Goal: Consume media (video, audio): Consume media (video, audio)

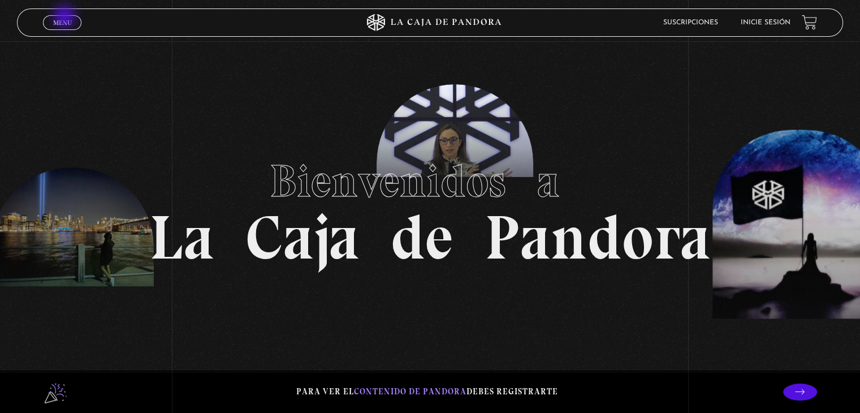
click at [66, 19] on span "Menu" at bounding box center [62, 22] width 19 height 7
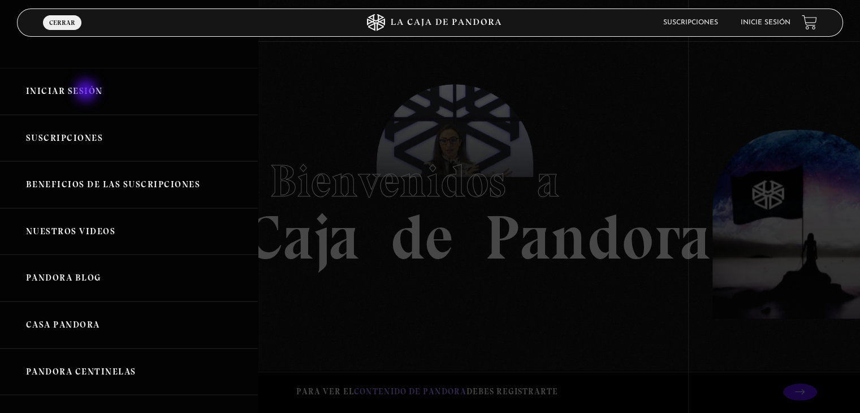
click at [87, 92] on link "Iniciar Sesión" at bounding box center [129, 91] width 258 height 47
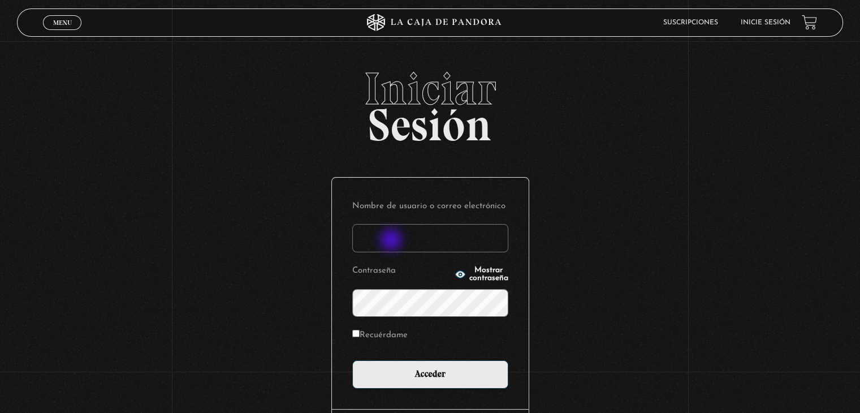
click at [393, 241] on input "Nombre de usuario o correo electrónico" at bounding box center [430, 238] width 156 height 28
type input "aqueflo23@gmail.com"
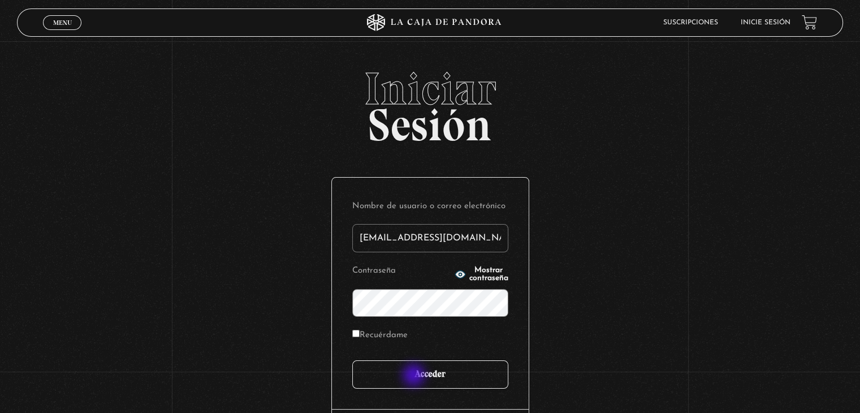
click at [415, 376] on input "Acceder" at bounding box center [430, 374] width 156 height 28
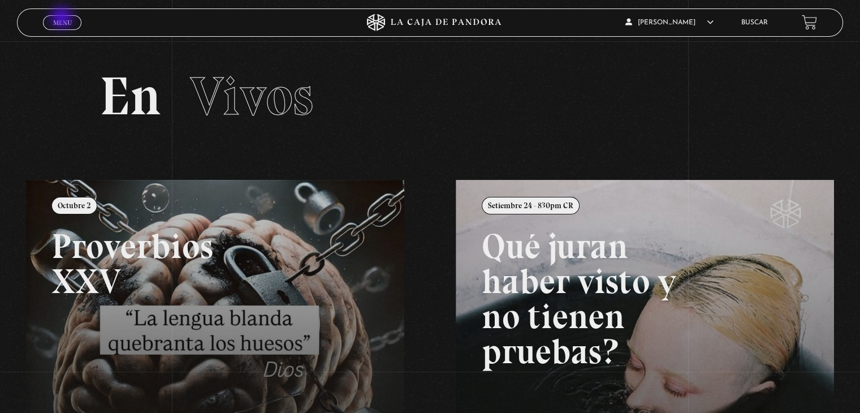
click at [63, 19] on span "Menu" at bounding box center [62, 22] width 19 height 7
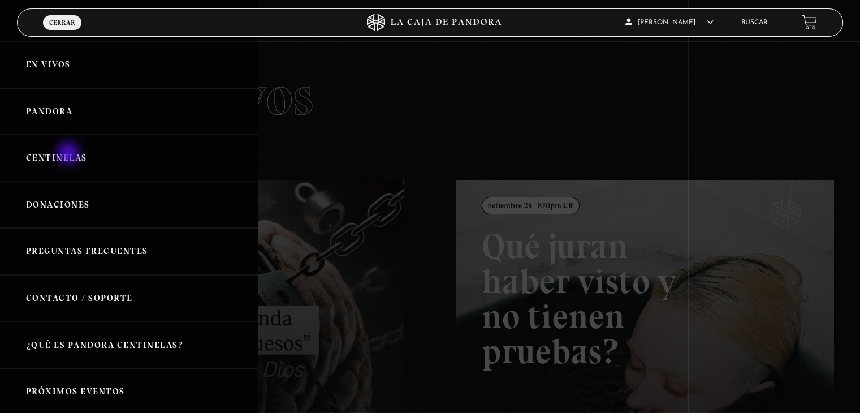
click at [70, 154] on link "Centinelas" at bounding box center [129, 158] width 258 height 47
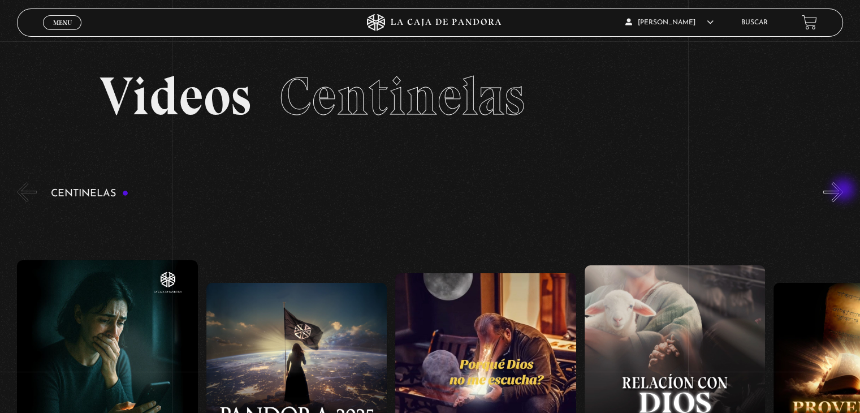
click at [843, 191] on button "»" at bounding box center [834, 192] width 20 height 20
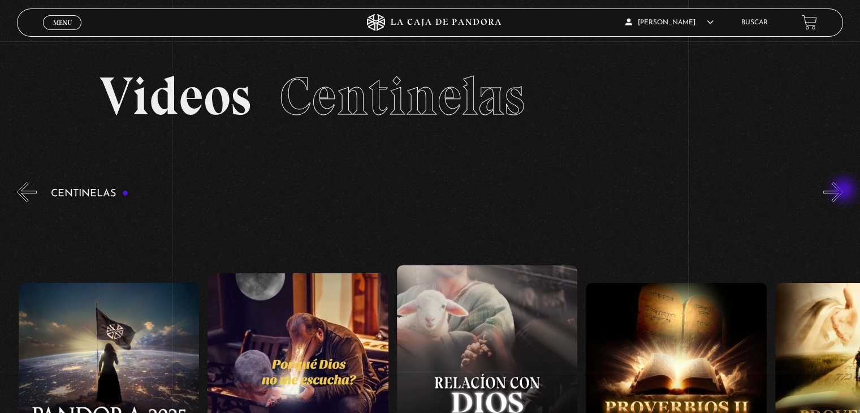
click at [843, 191] on button "»" at bounding box center [834, 192] width 20 height 20
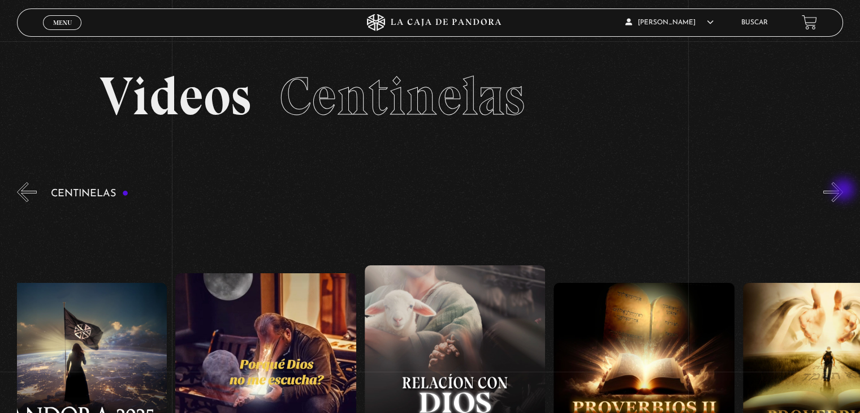
click at [843, 191] on button "»" at bounding box center [834, 192] width 20 height 20
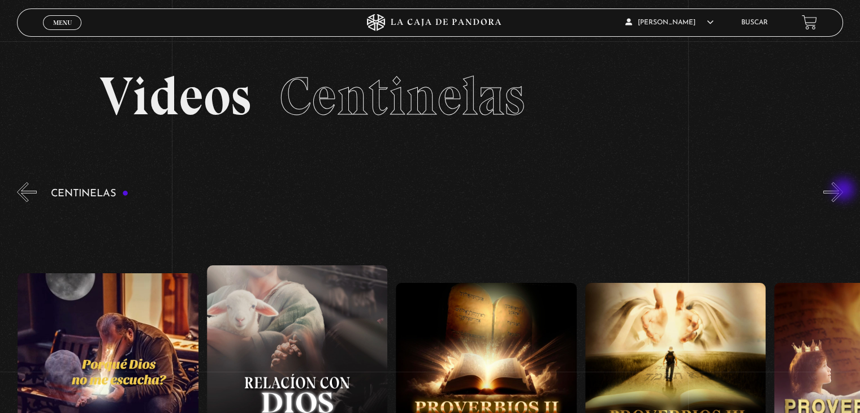
click at [843, 191] on button "»" at bounding box center [834, 192] width 20 height 20
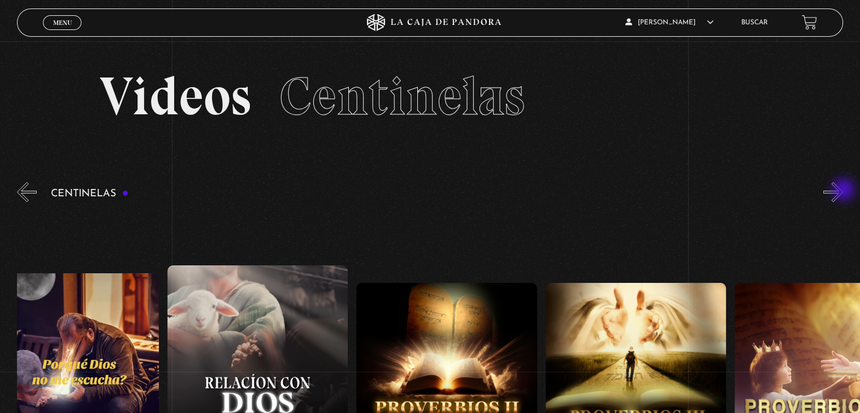
click at [843, 191] on button "»" at bounding box center [834, 192] width 20 height 20
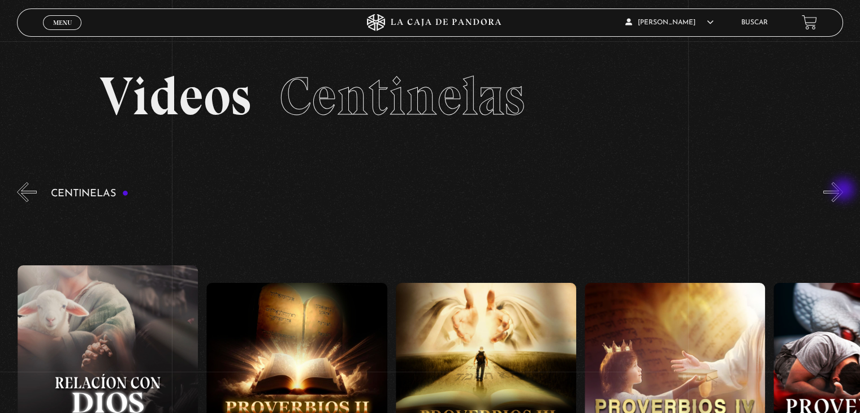
click at [843, 191] on button "»" at bounding box center [834, 192] width 20 height 20
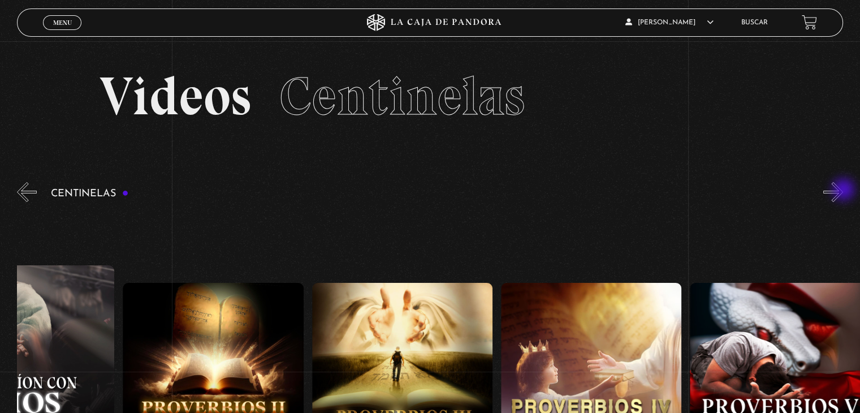
click at [843, 191] on button "»" at bounding box center [834, 192] width 20 height 20
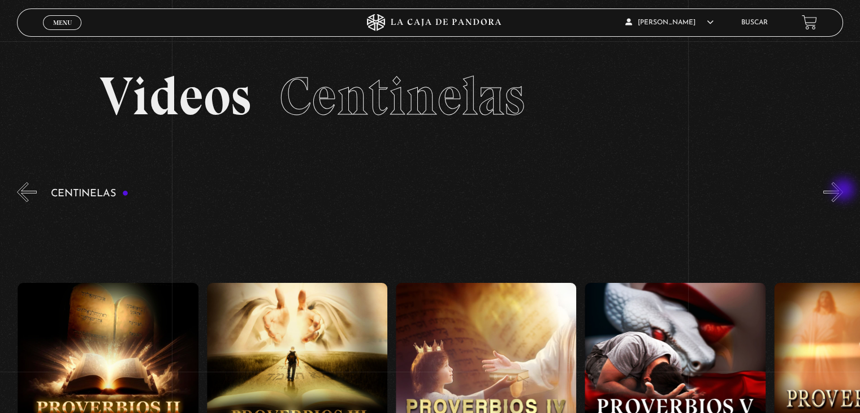
click at [843, 191] on button "»" at bounding box center [834, 192] width 20 height 20
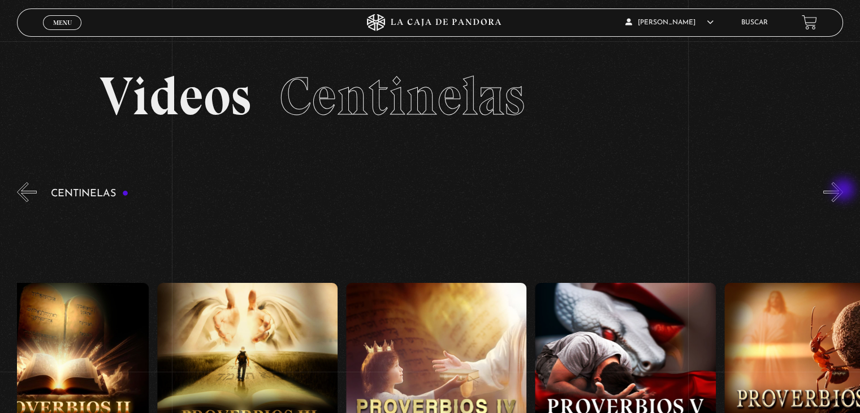
click at [843, 191] on button "»" at bounding box center [834, 192] width 20 height 20
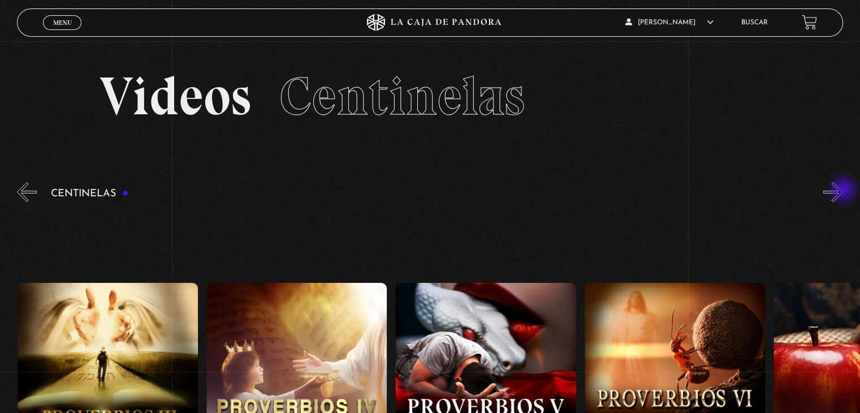
click at [843, 191] on button "»" at bounding box center [834, 192] width 20 height 20
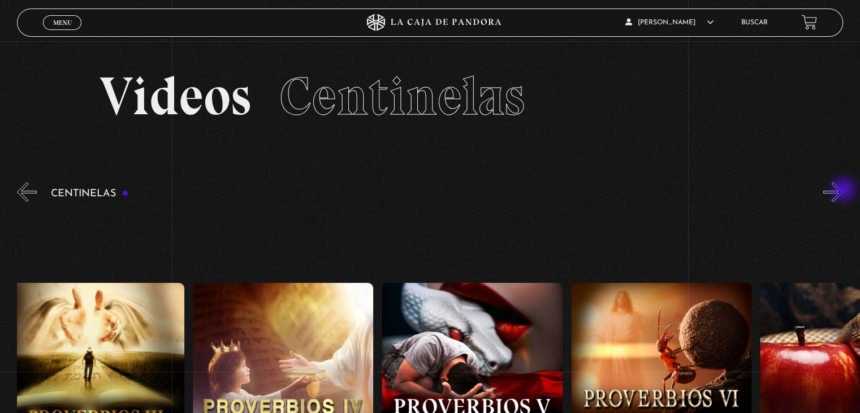
click at [843, 191] on button "»" at bounding box center [834, 192] width 20 height 20
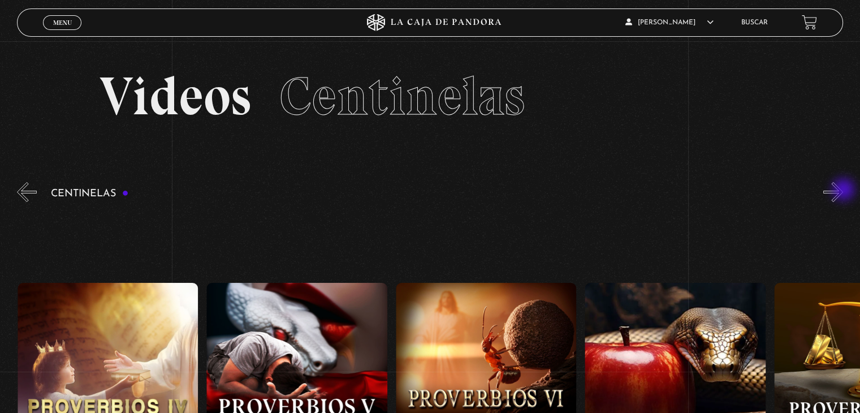
click at [843, 191] on button "»" at bounding box center [834, 192] width 20 height 20
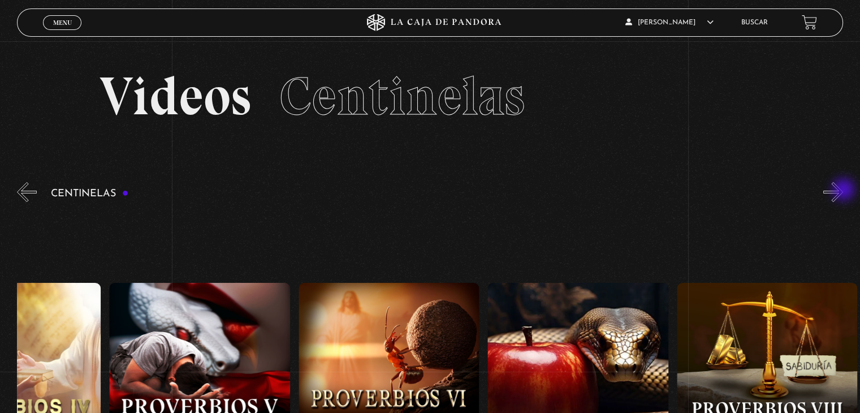
click at [843, 191] on button "»" at bounding box center [834, 192] width 20 height 20
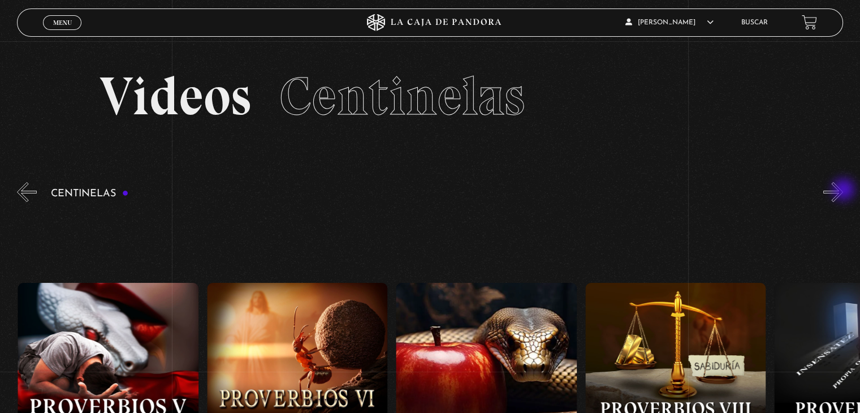
click at [843, 191] on button "»" at bounding box center [834, 192] width 20 height 20
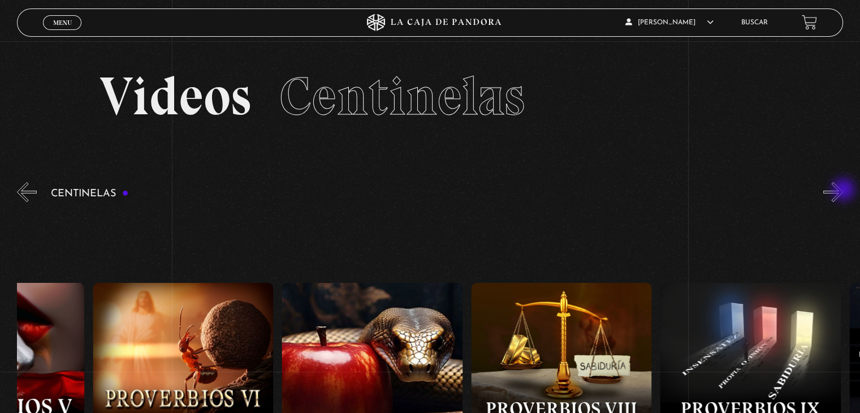
click at [843, 191] on button "»" at bounding box center [834, 192] width 20 height 20
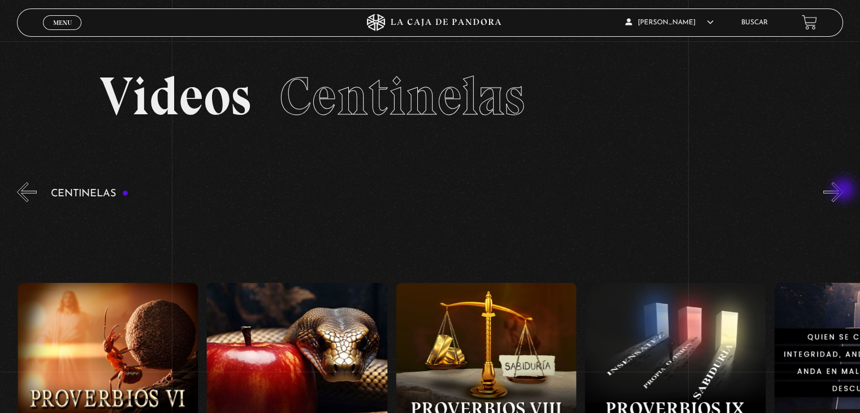
click at [843, 191] on button "»" at bounding box center [834, 192] width 20 height 20
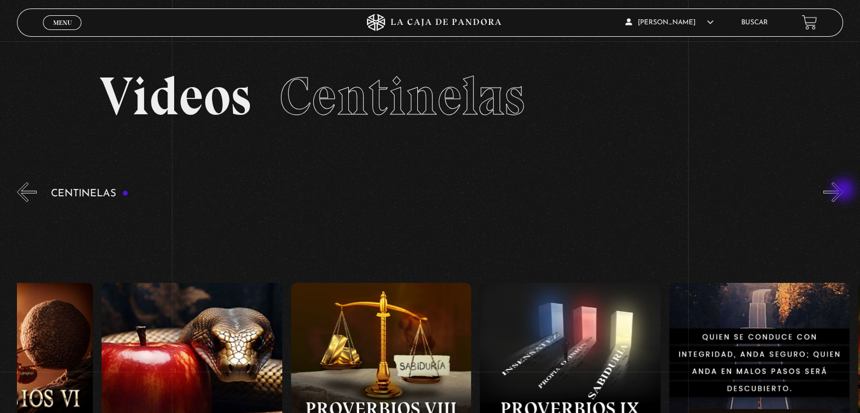
click at [843, 191] on button "»" at bounding box center [834, 192] width 20 height 20
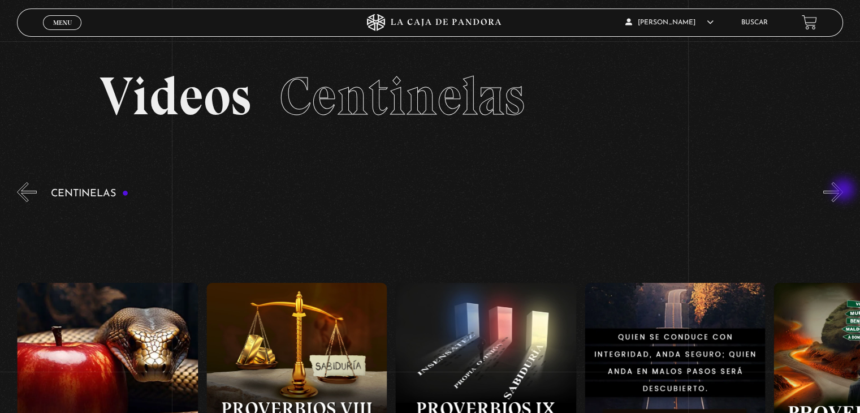
click at [843, 191] on button "»" at bounding box center [834, 192] width 20 height 20
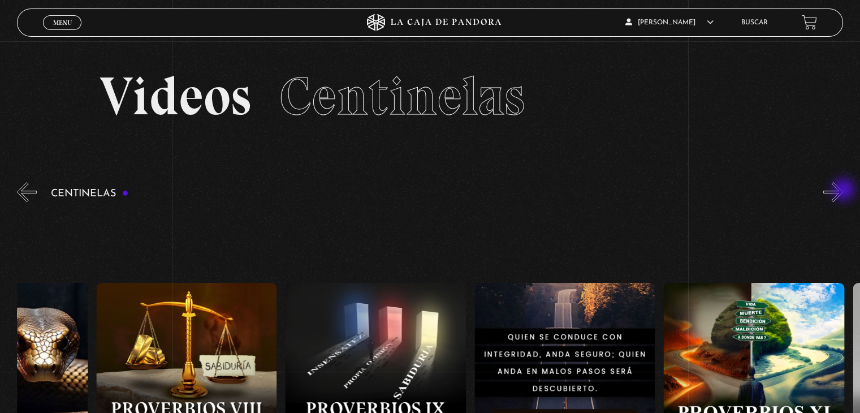
click at [843, 191] on button "»" at bounding box center [834, 192] width 20 height 20
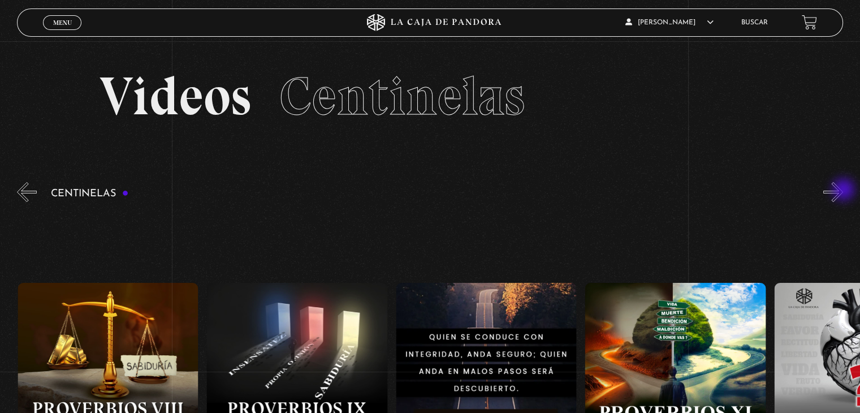
click at [843, 191] on button "»" at bounding box center [834, 192] width 20 height 20
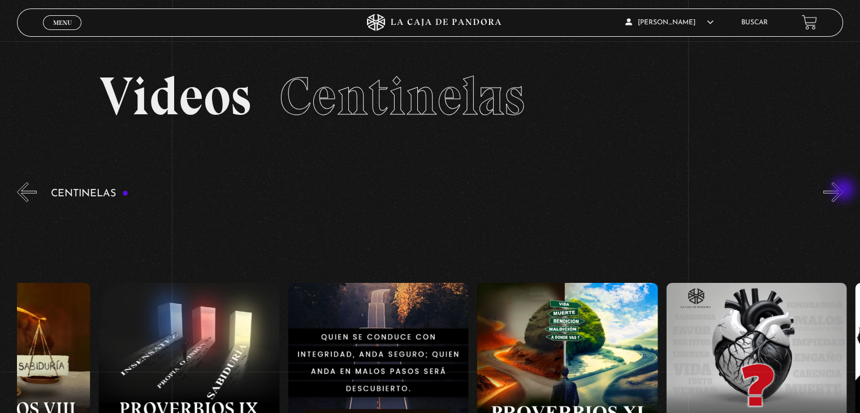
click at [843, 191] on button "»" at bounding box center [834, 192] width 20 height 20
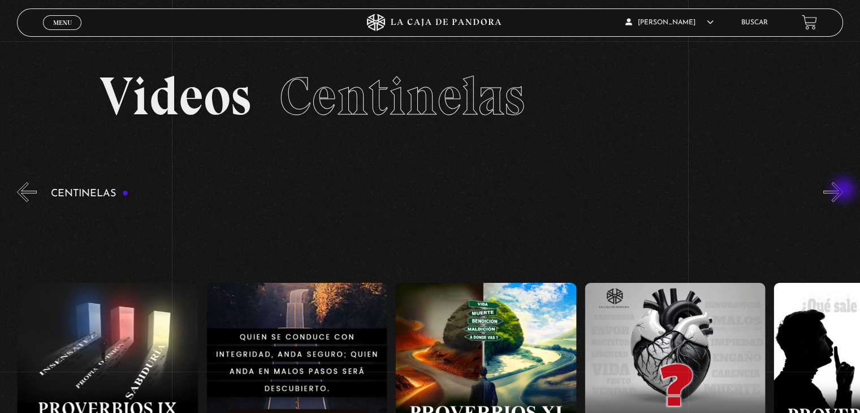
click at [843, 191] on button "»" at bounding box center [834, 192] width 20 height 20
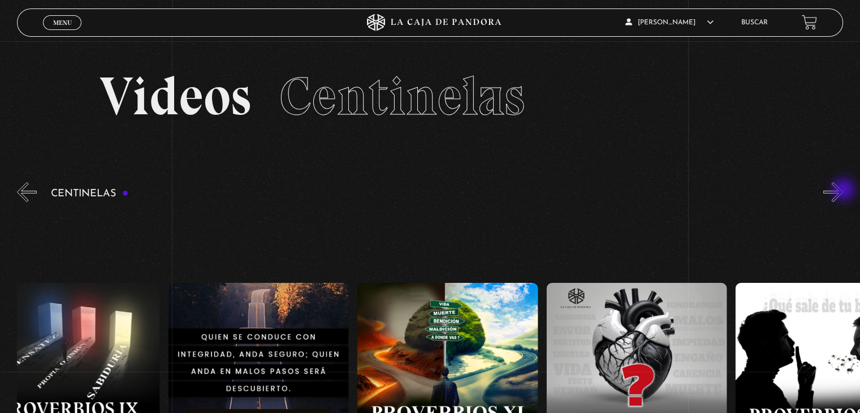
click at [843, 191] on button "»" at bounding box center [834, 192] width 20 height 20
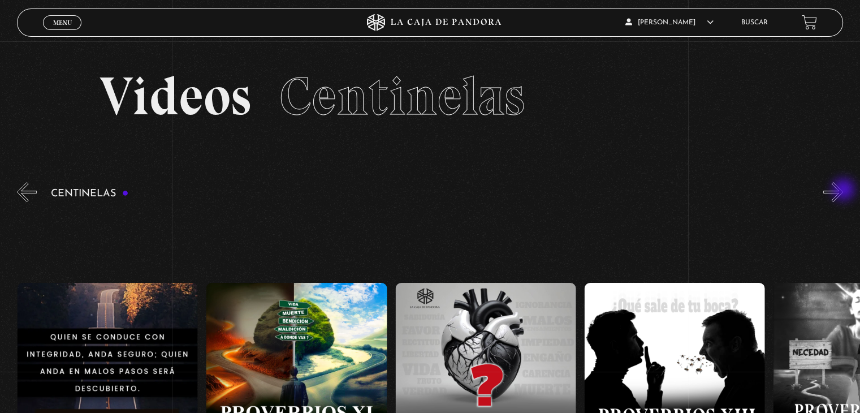
click at [843, 191] on button "»" at bounding box center [834, 192] width 20 height 20
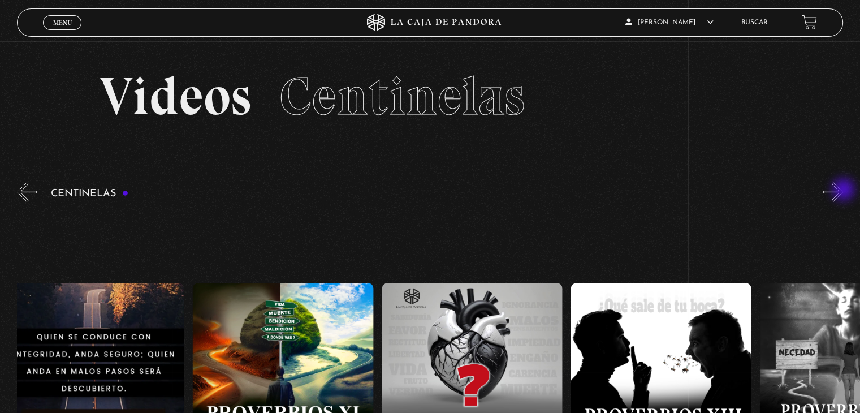
click at [843, 191] on button "»" at bounding box center [834, 192] width 20 height 20
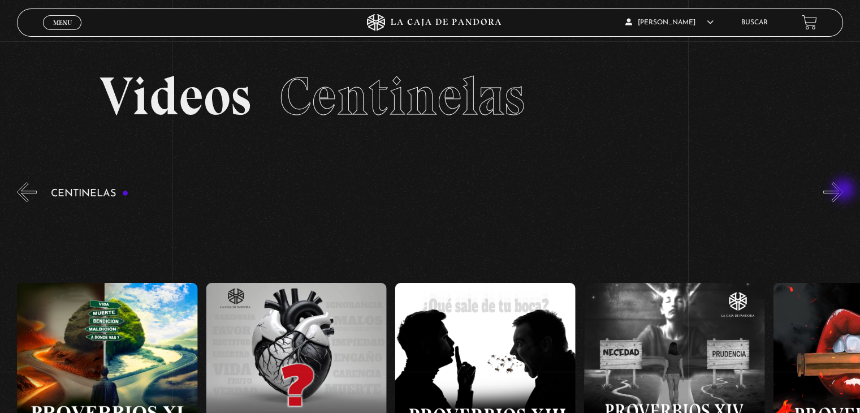
click at [843, 191] on button "»" at bounding box center [834, 192] width 20 height 20
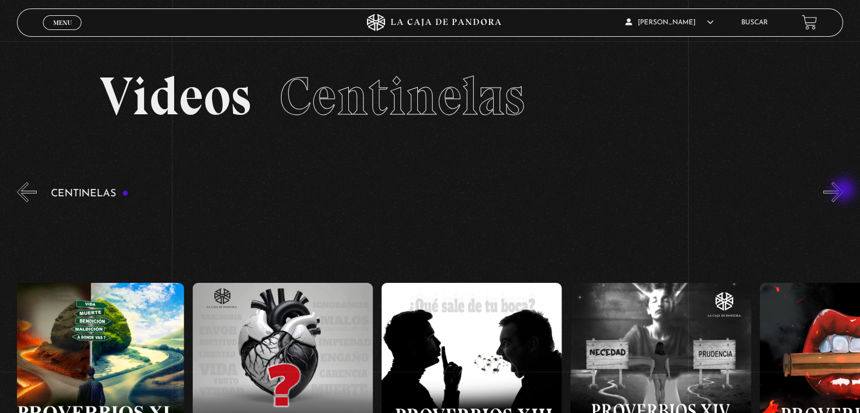
click at [843, 191] on button "»" at bounding box center [834, 192] width 20 height 20
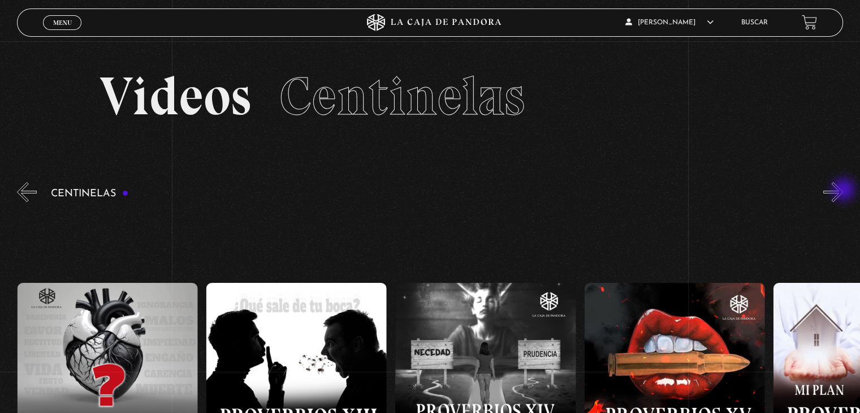
click at [843, 191] on button "»" at bounding box center [834, 192] width 20 height 20
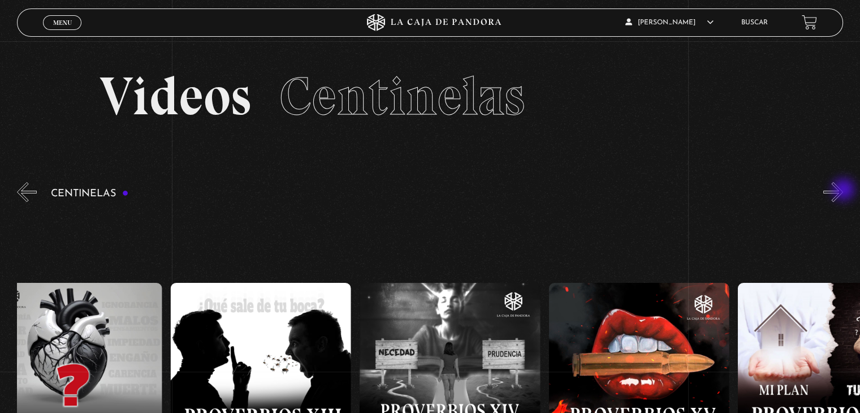
click at [843, 191] on button "»" at bounding box center [834, 192] width 20 height 20
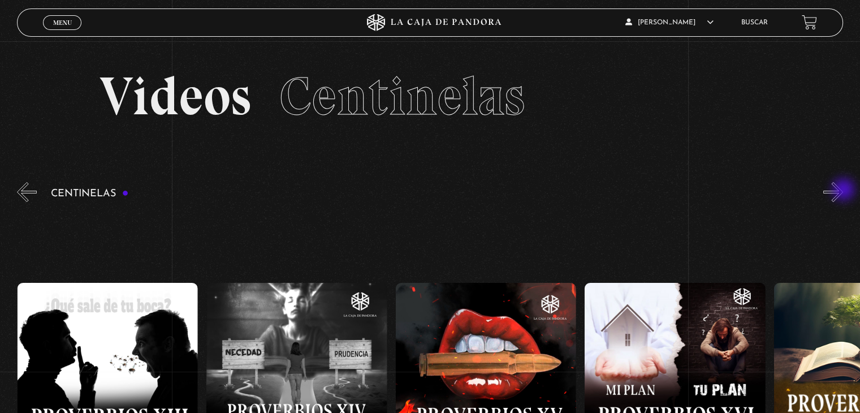
click at [843, 191] on button "»" at bounding box center [834, 192] width 20 height 20
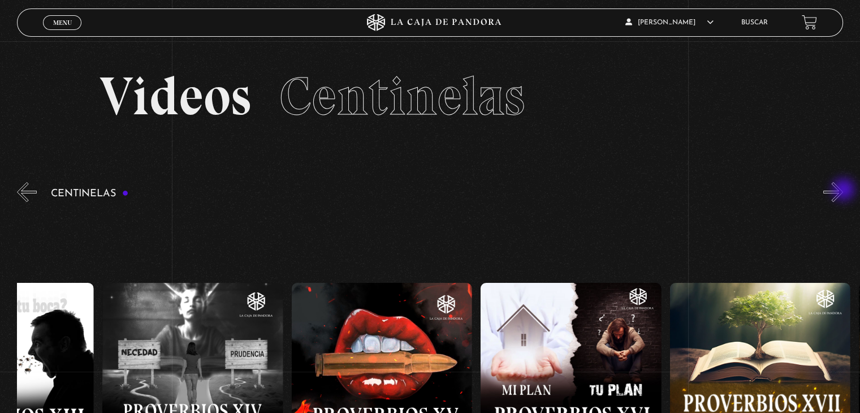
click at [843, 191] on button "»" at bounding box center [834, 192] width 20 height 20
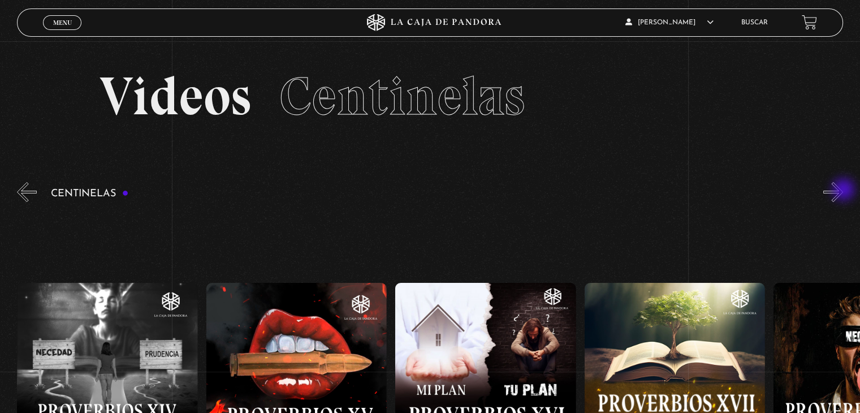
click at [843, 191] on button "»" at bounding box center [834, 192] width 20 height 20
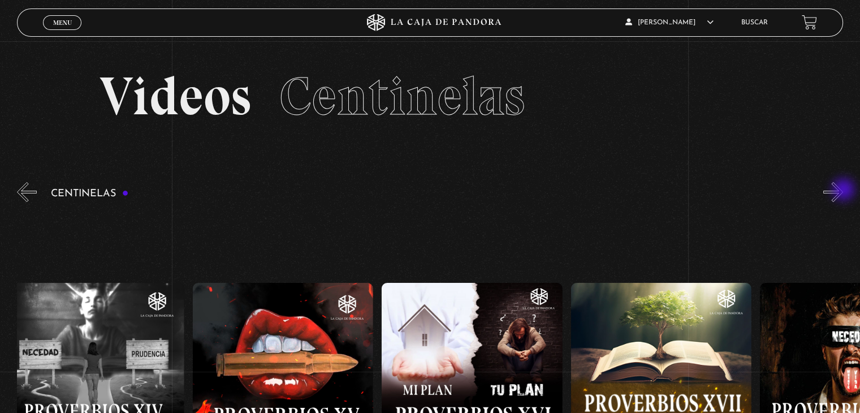
click at [843, 191] on button "»" at bounding box center [834, 192] width 20 height 20
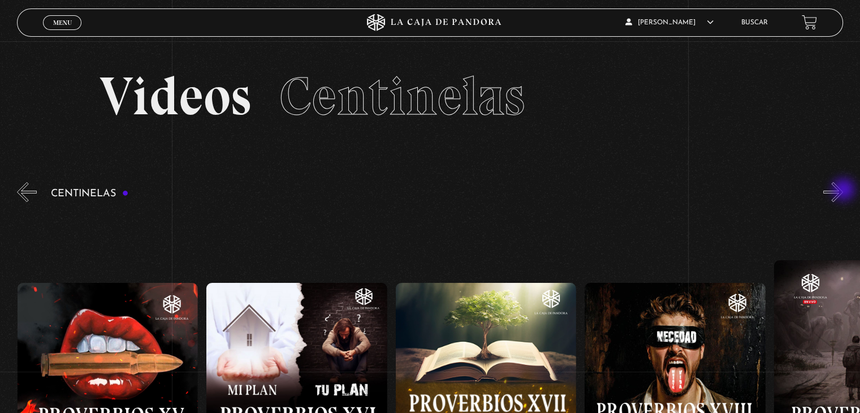
click at [843, 191] on button "»" at bounding box center [834, 192] width 20 height 20
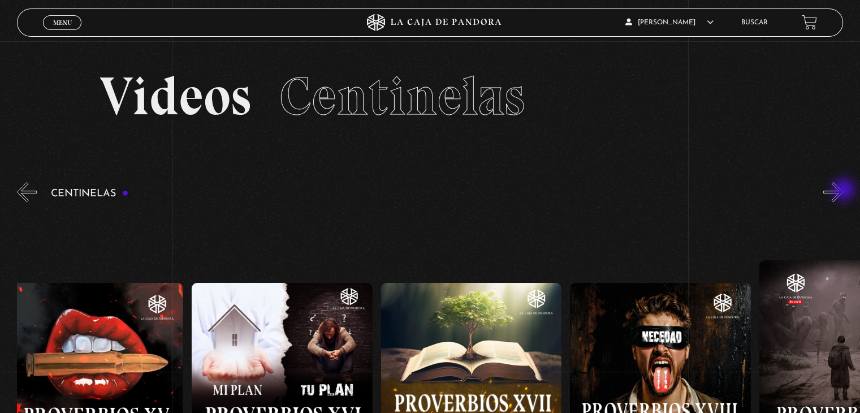
click at [843, 191] on button "»" at bounding box center [834, 192] width 20 height 20
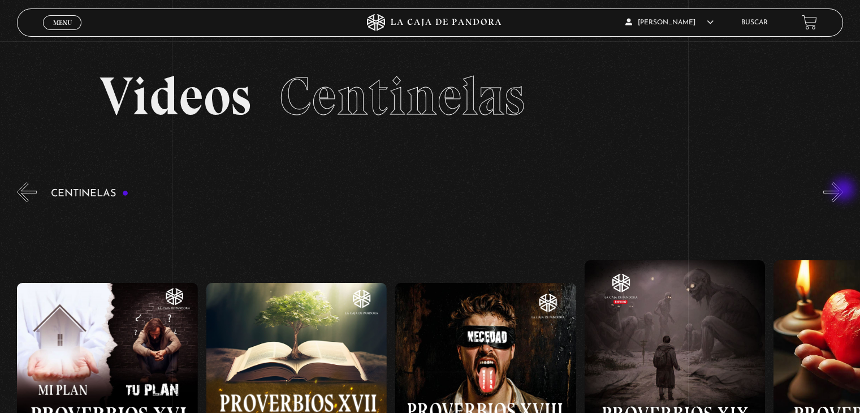
click at [843, 191] on button "»" at bounding box center [834, 192] width 20 height 20
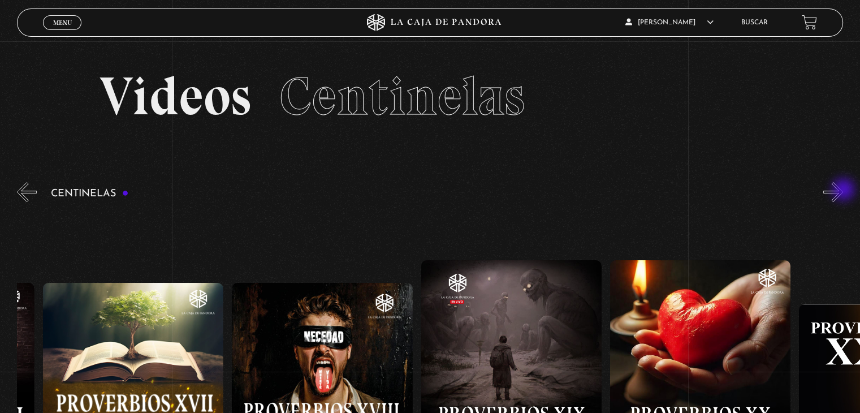
click at [843, 191] on button "»" at bounding box center [834, 192] width 20 height 20
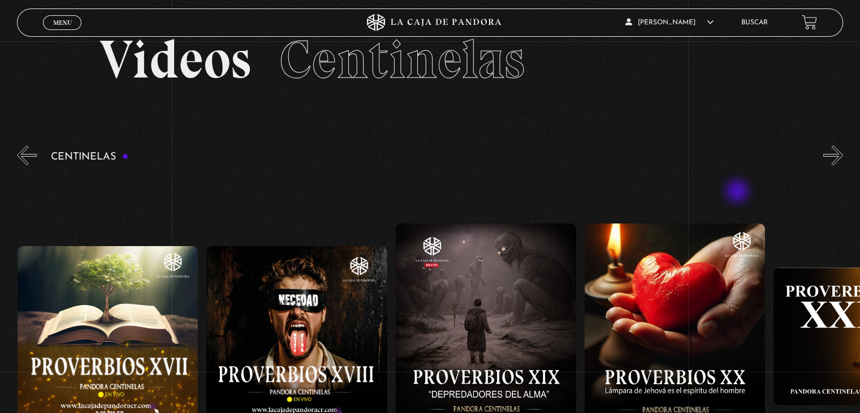
scroll to position [57, 0]
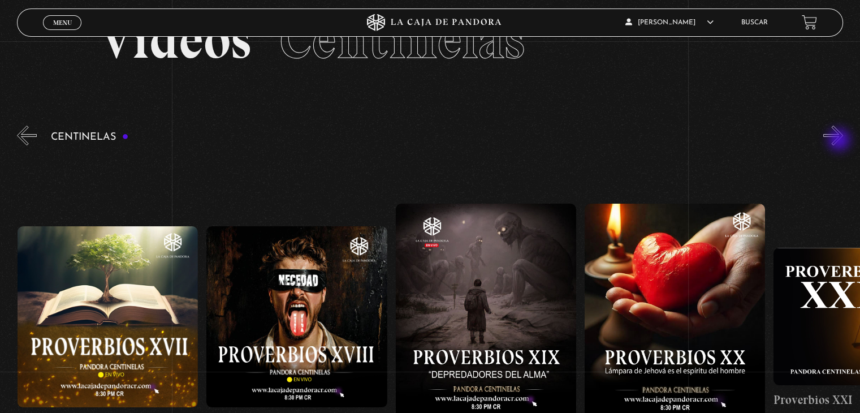
click at [840, 141] on button "»" at bounding box center [834, 136] width 20 height 20
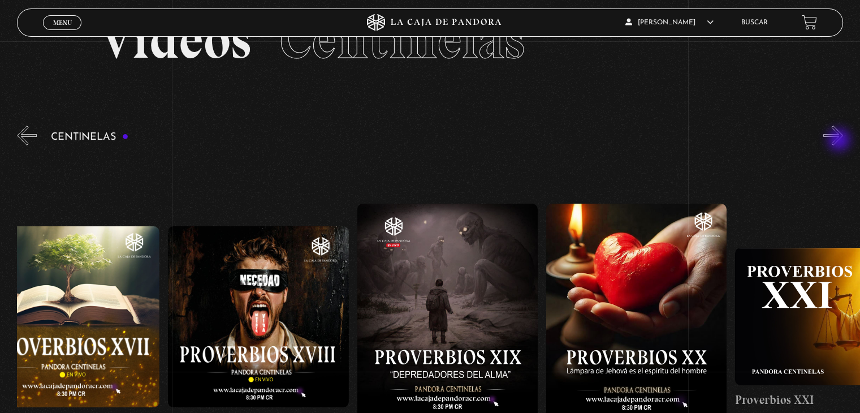
click at [840, 141] on button "»" at bounding box center [834, 136] width 20 height 20
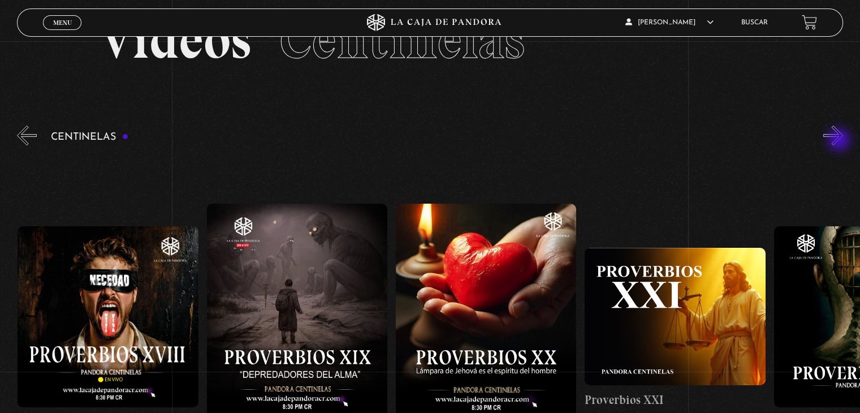
click at [840, 141] on button "»" at bounding box center [834, 136] width 20 height 20
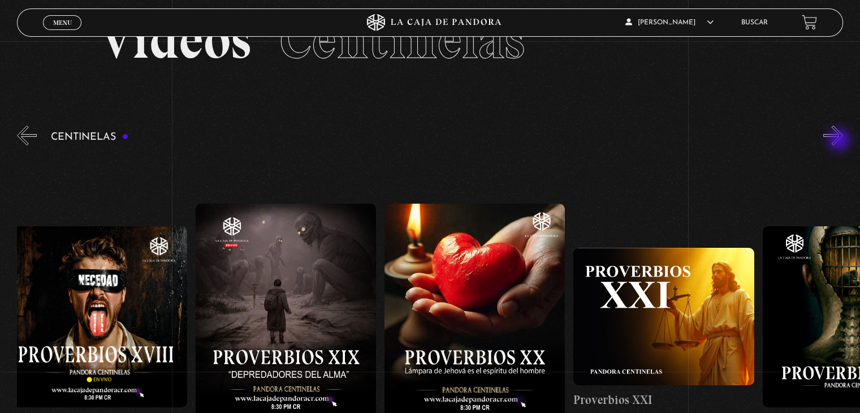
click at [840, 141] on button "»" at bounding box center [834, 136] width 20 height 20
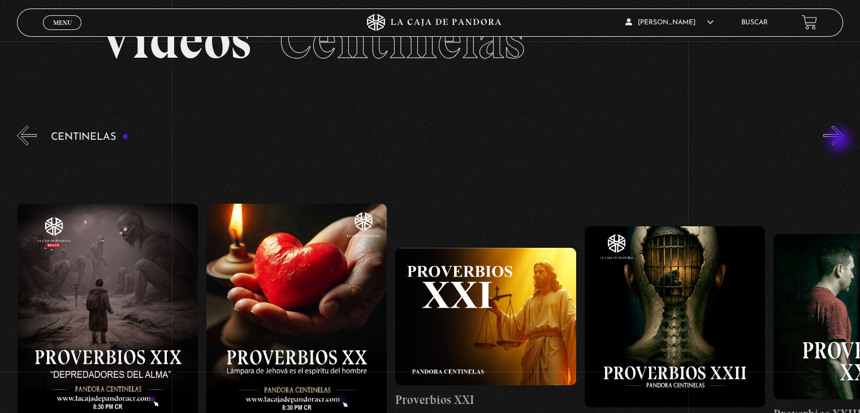
click at [840, 141] on button "»" at bounding box center [834, 136] width 20 height 20
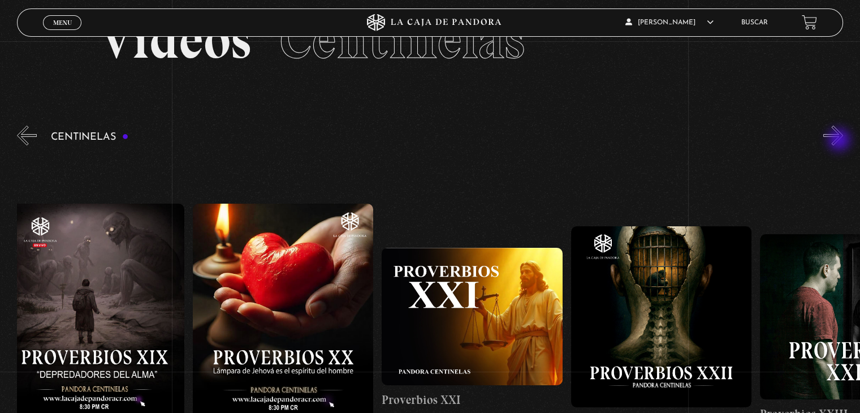
click at [840, 141] on button "»" at bounding box center [834, 136] width 20 height 20
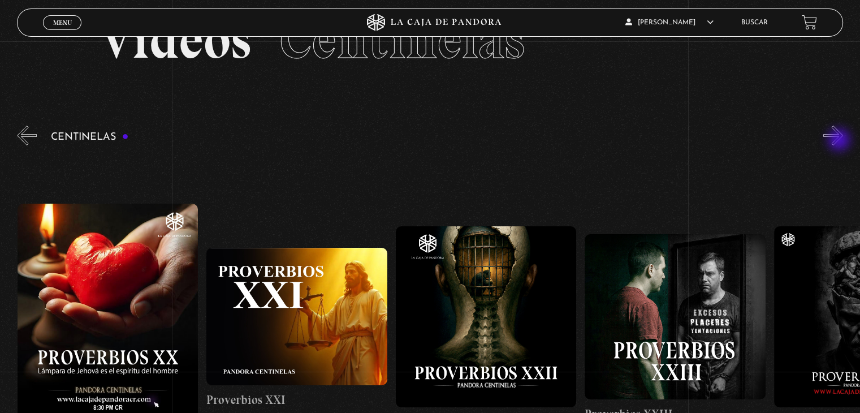
click at [840, 141] on button "»" at bounding box center [834, 136] width 20 height 20
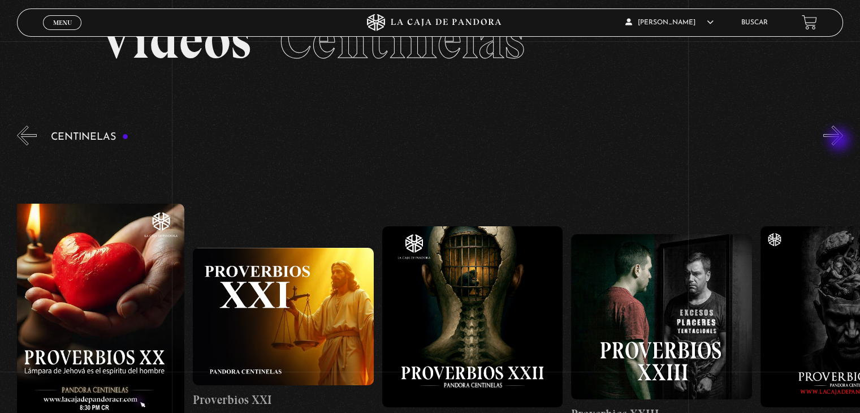
click at [842, 141] on button "»" at bounding box center [834, 136] width 20 height 20
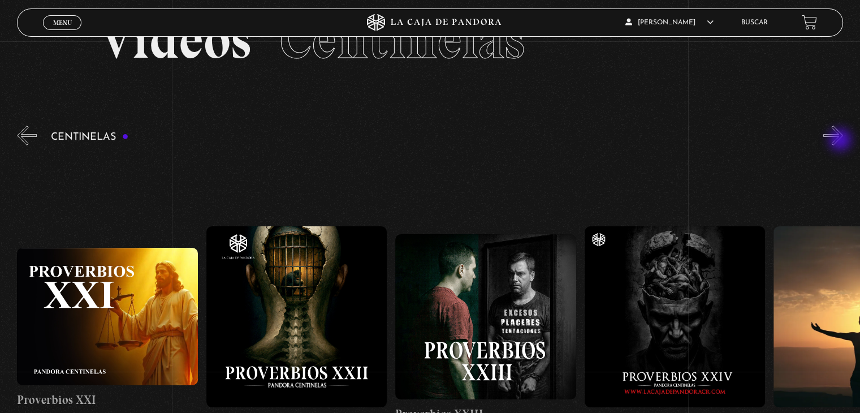
click at [842, 141] on button "»" at bounding box center [834, 136] width 20 height 20
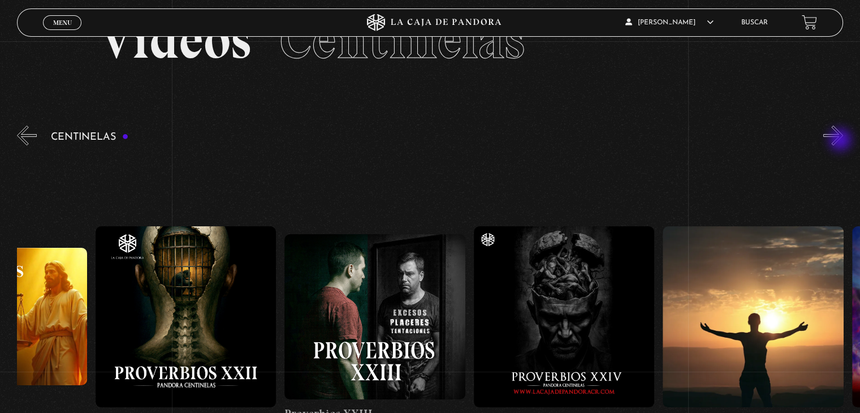
click at [842, 141] on button "»" at bounding box center [834, 136] width 20 height 20
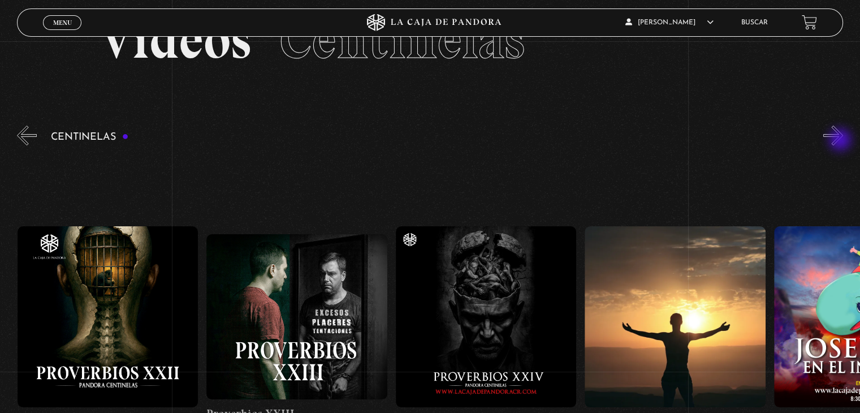
click at [842, 141] on button "»" at bounding box center [834, 136] width 20 height 20
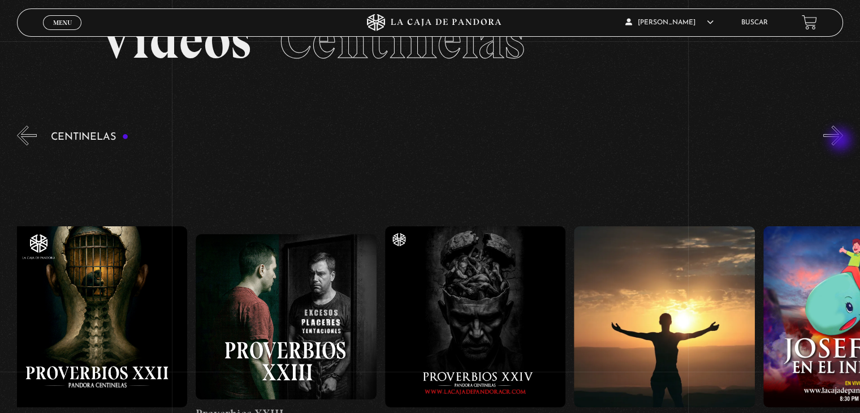
click at [842, 141] on button "»" at bounding box center [834, 136] width 20 height 20
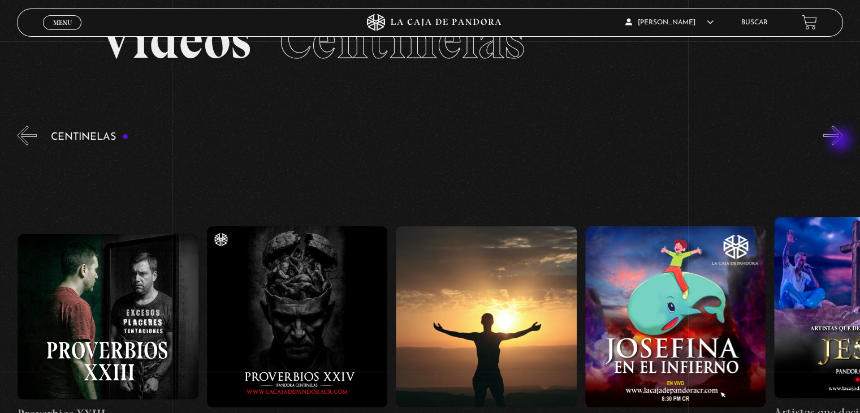
click at [842, 141] on button "»" at bounding box center [834, 136] width 20 height 20
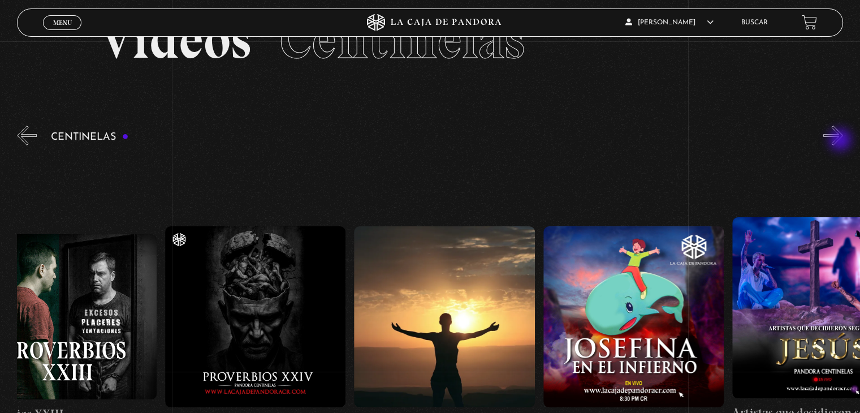
click at [842, 141] on button "»" at bounding box center [834, 136] width 20 height 20
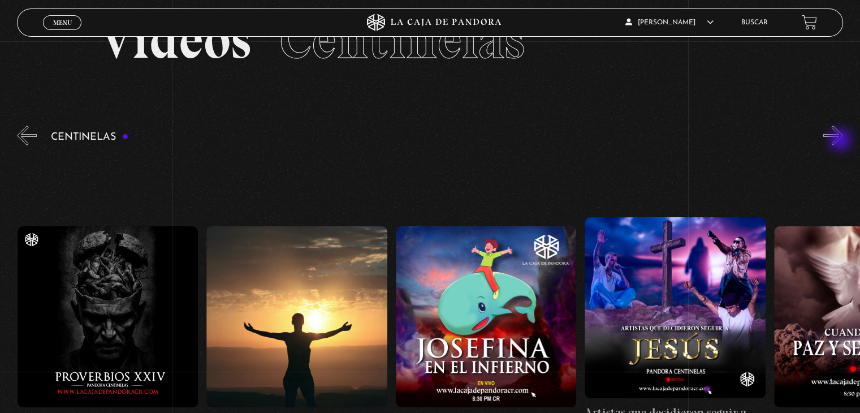
click at [842, 141] on button "»" at bounding box center [834, 136] width 20 height 20
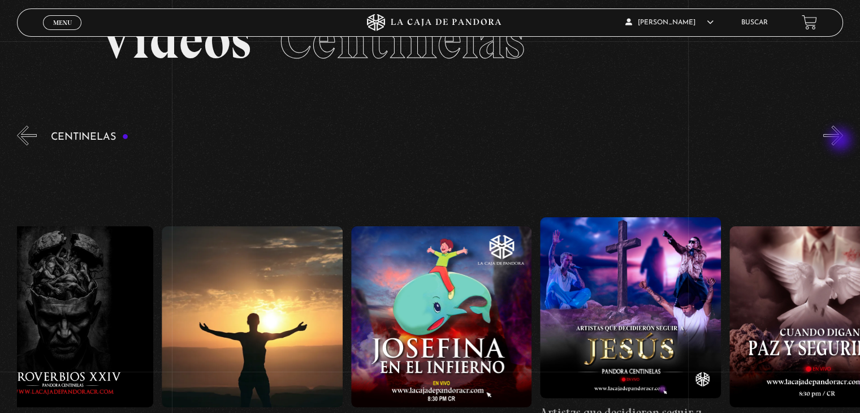
click at [842, 141] on button "»" at bounding box center [834, 136] width 20 height 20
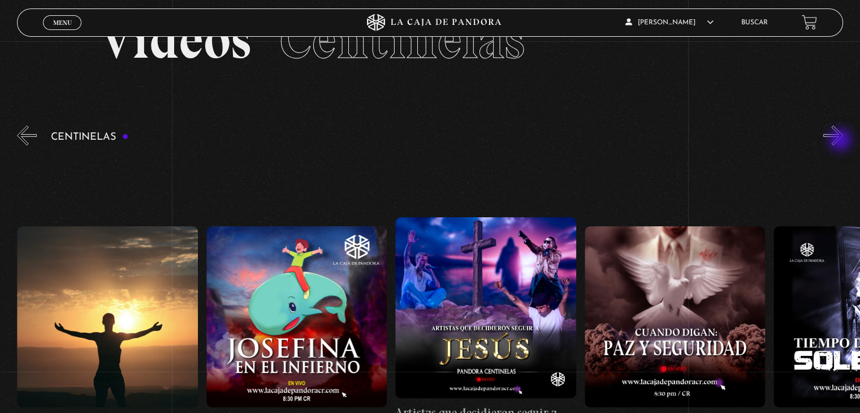
click at [842, 141] on button "»" at bounding box center [834, 136] width 20 height 20
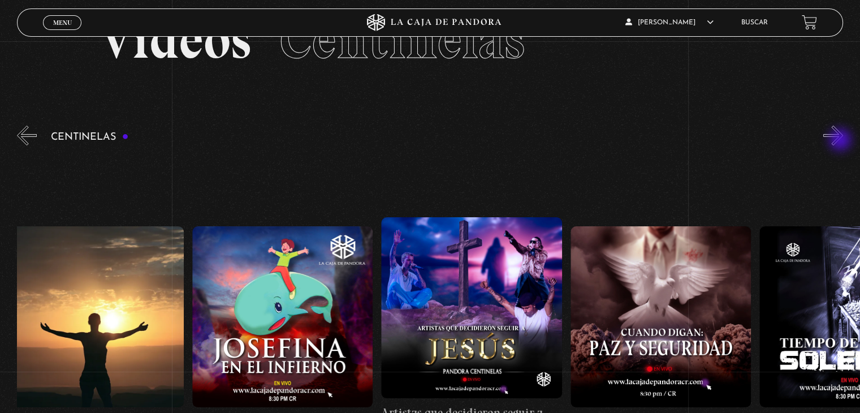
click at [842, 141] on button "»" at bounding box center [834, 136] width 20 height 20
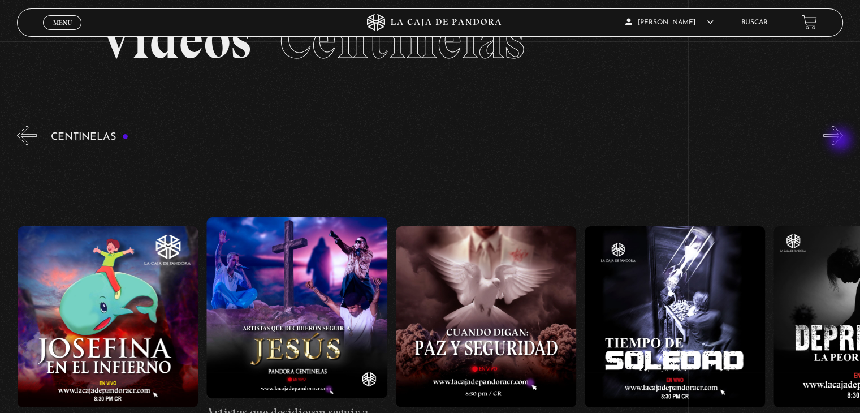
click at [842, 141] on button "»" at bounding box center [834, 136] width 20 height 20
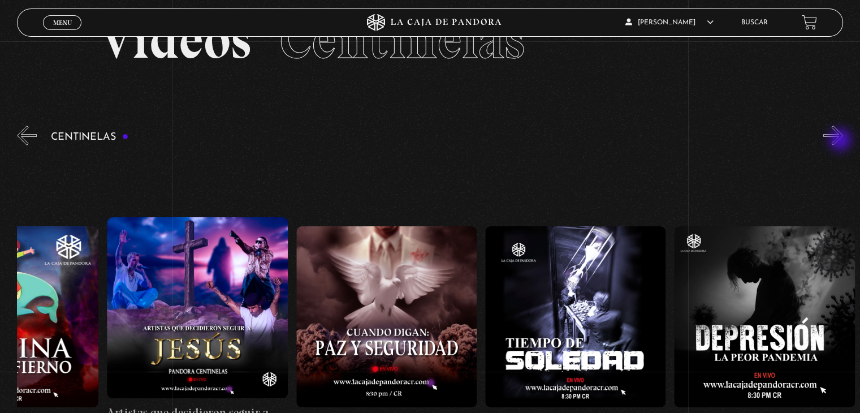
click at [842, 141] on button "»" at bounding box center [834, 136] width 20 height 20
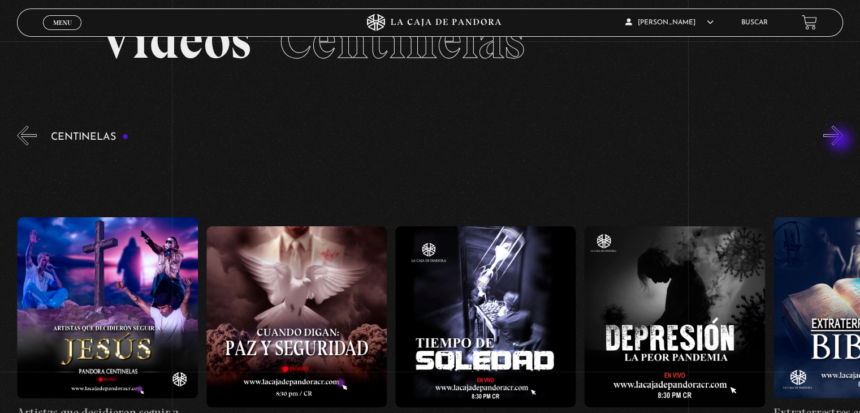
click at [842, 141] on button "»" at bounding box center [834, 136] width 20 height 20
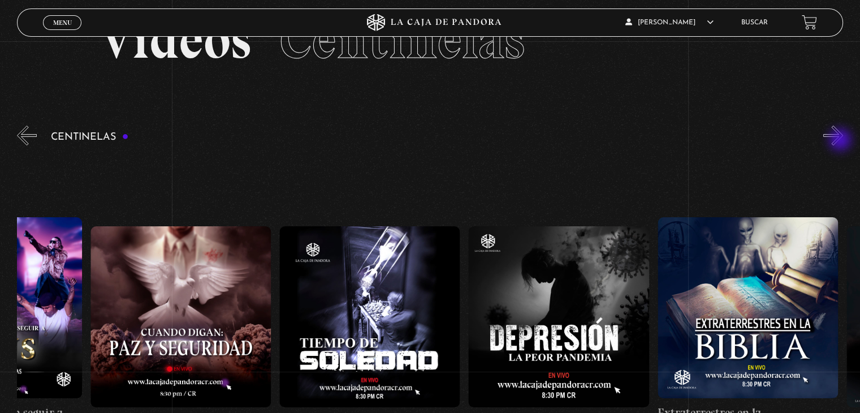
click at [842, 141] on button "»" at bounding box center [834, 136] width 20 height 20
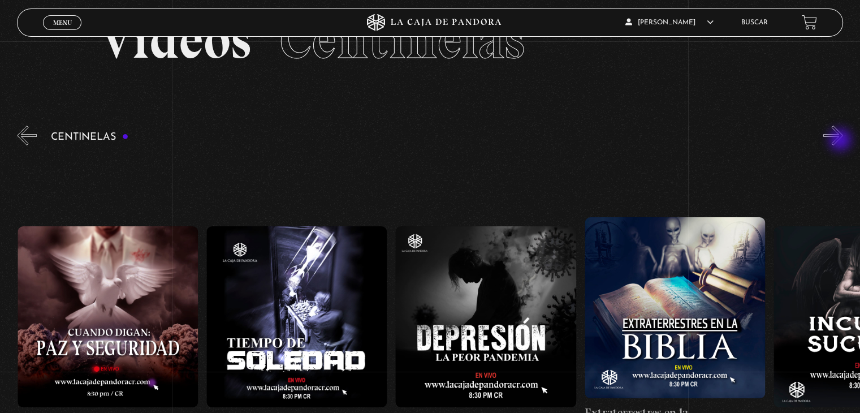
click at [842, 141] on button "»" at bounding box center [834, 136] width 20 height 20
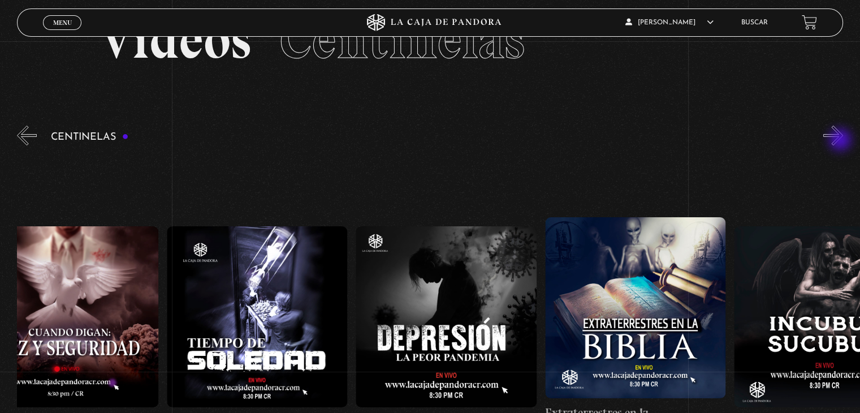
click at [842, 141] on button "»" at bounding box center [834, 136] width 20 height 20
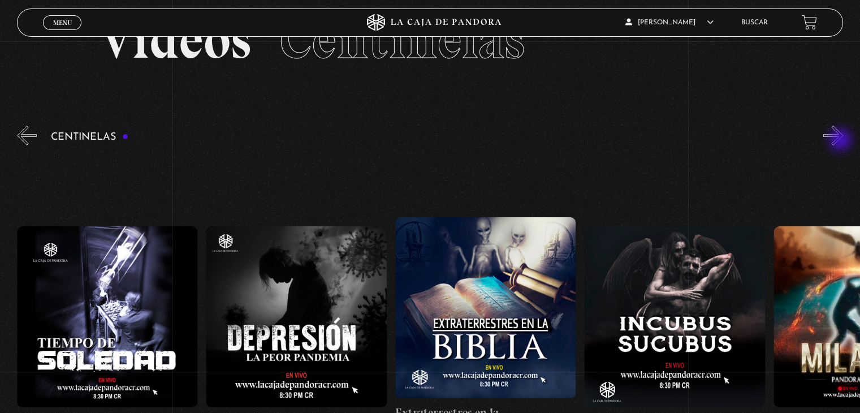
click at [842, 141] on button "»" at bounding box center [834, 136] width 20 height 20
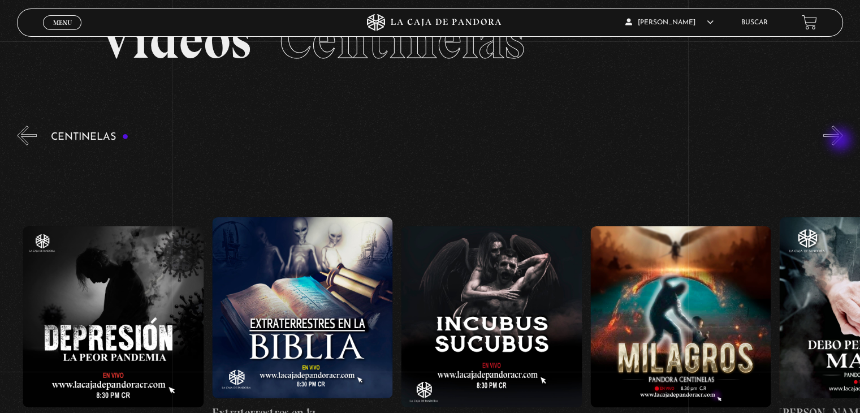
click at [842, 141] on button "»" at bounding box center [834, 136] width 20 height 20
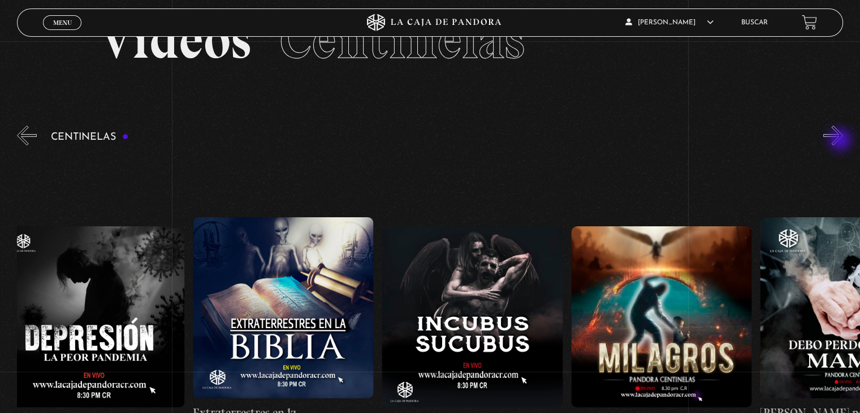
click at [842, 141] on button "»" at bounding box center [834, 136] width 20 height 20
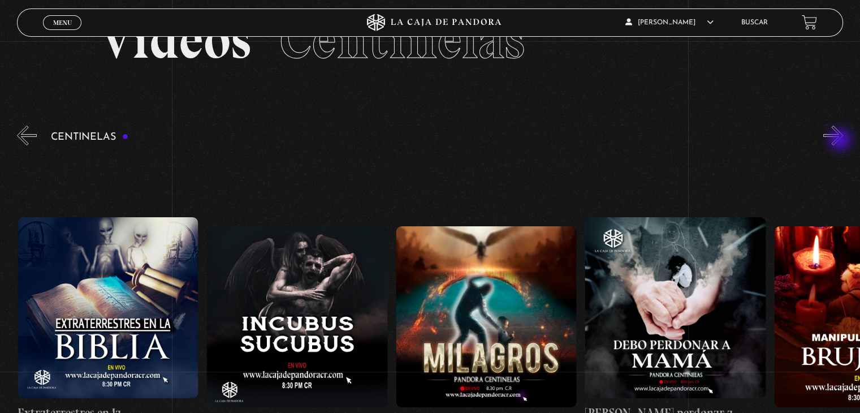
click at [842, 141] on button "»" at bounding box center [834, 136] width 20 height 20
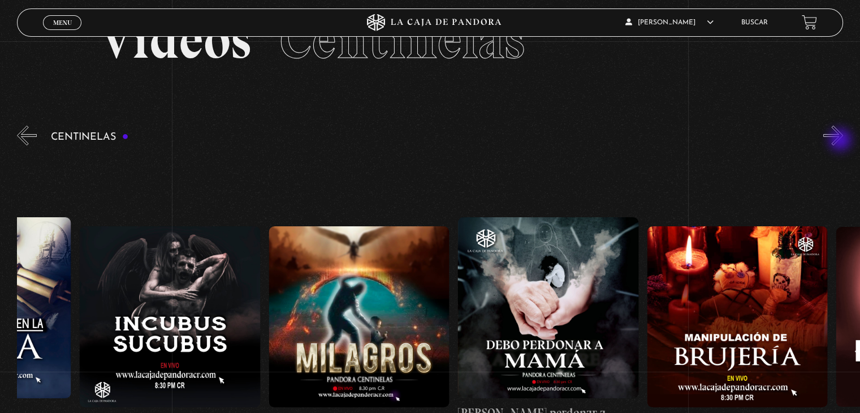
click at [842, 141] on button "»" at bounding box center [834, 136] width 20 height 20
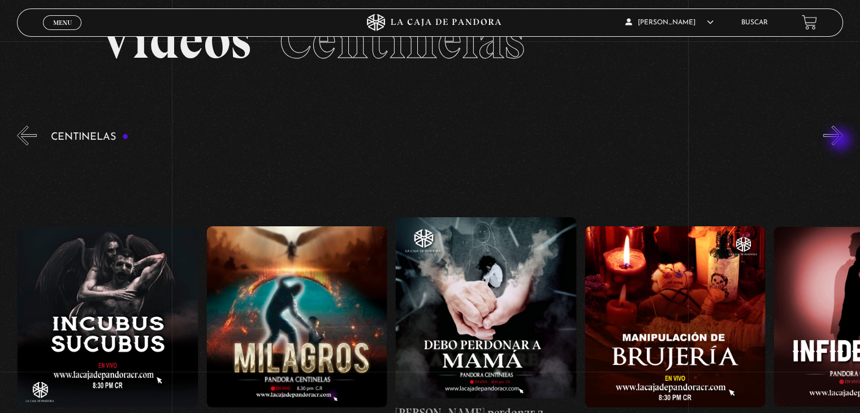
click at [842, 141] on button "»" at bounding box center [834, 136] width 20 height 20
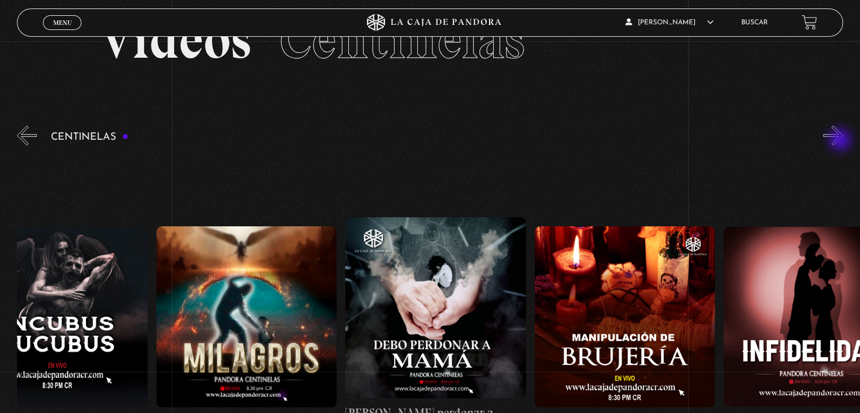
click at [842, 141] on button "»" at bounding box center [834, 136] width 20 height 20
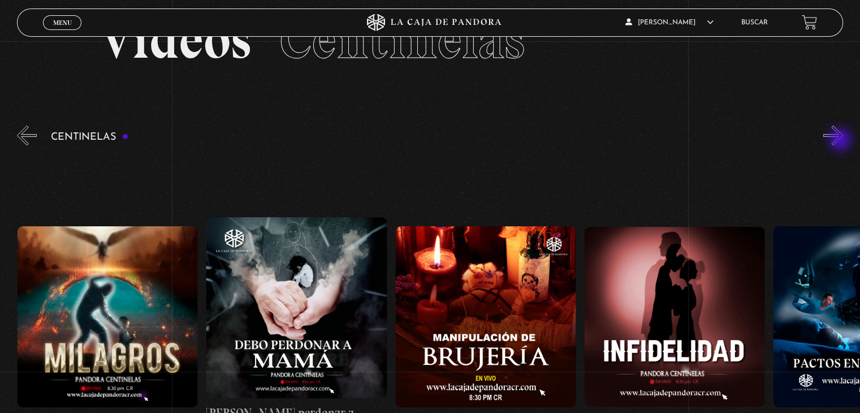
click at [842, 141] on button "»" at bounding box center [834, 136] width 20 height 20
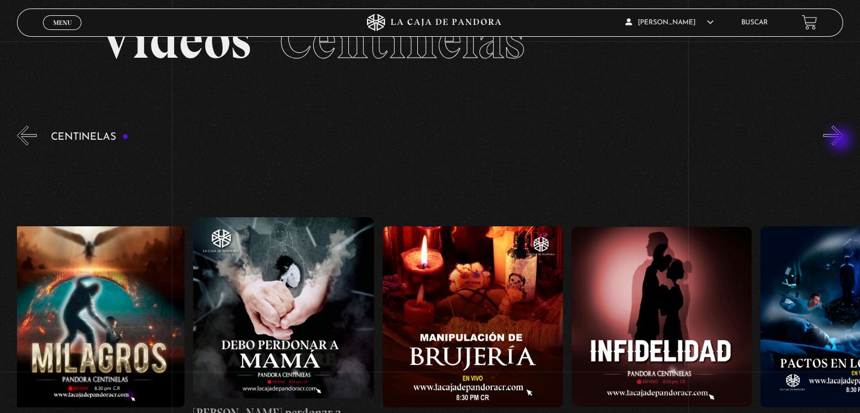
click at [842, 141] on button "»" at bounding box center [834, 136] width 20 height 20
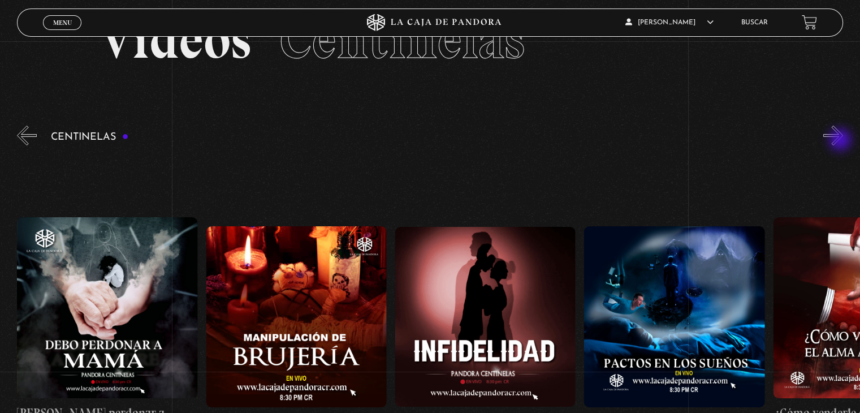
click at [842, 141] on button "»" at bounding box center [834, 136] width 20 height 20
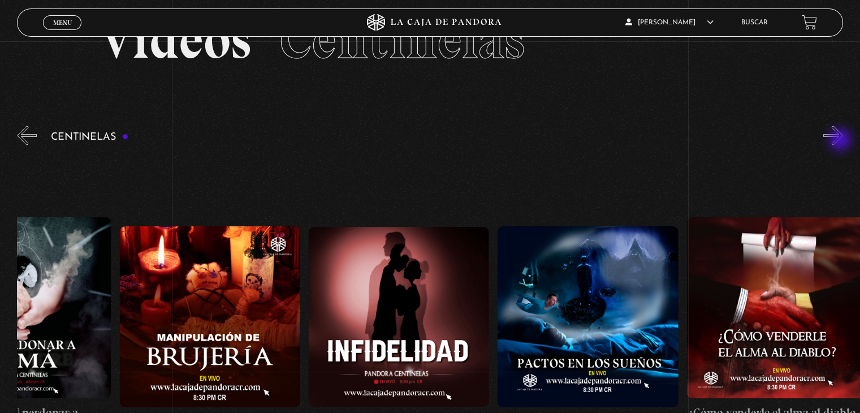
click at [842, 141] on button "»" at bounding box center [834, 136] width 20 height 20
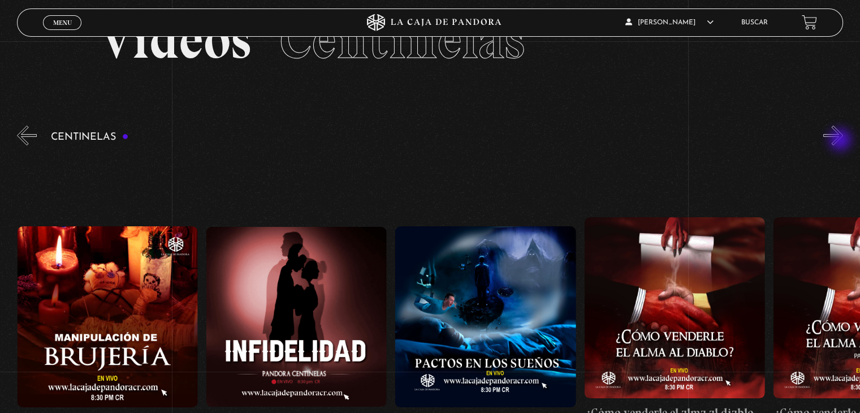
click at [842, 141] on button "»" at bounding box center [834, 136] width 20 height 20
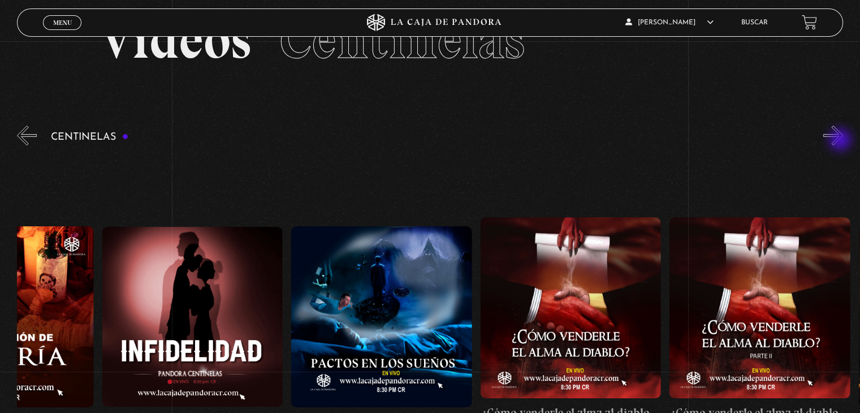
click at [842, 141] on button "»" at bounding box center [834, 136] width 20 height 20
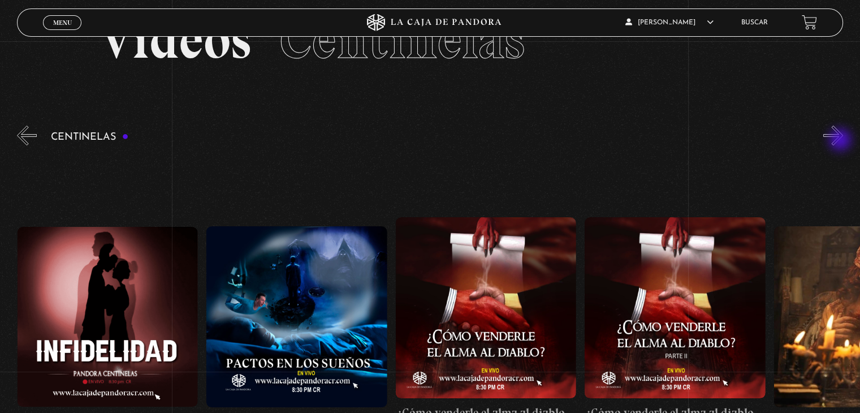
click at [842, 141] on button "»" at bounding box center [834, 136] width 20 height 20
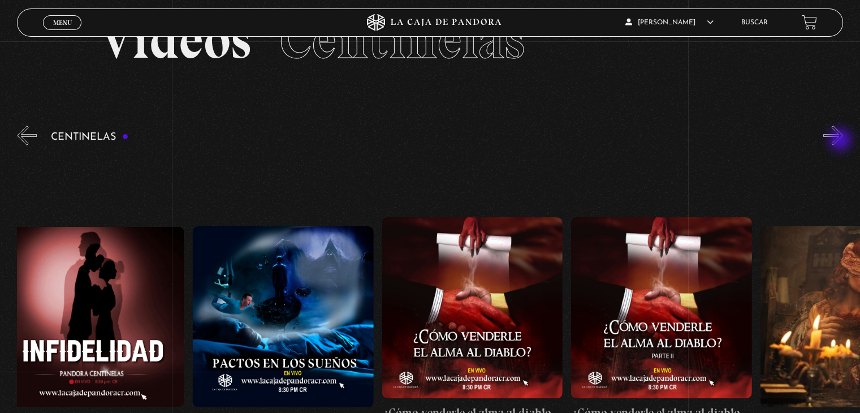
click at [842, 141] on button "»" at bounding box center [834, 136] width 20 height 20
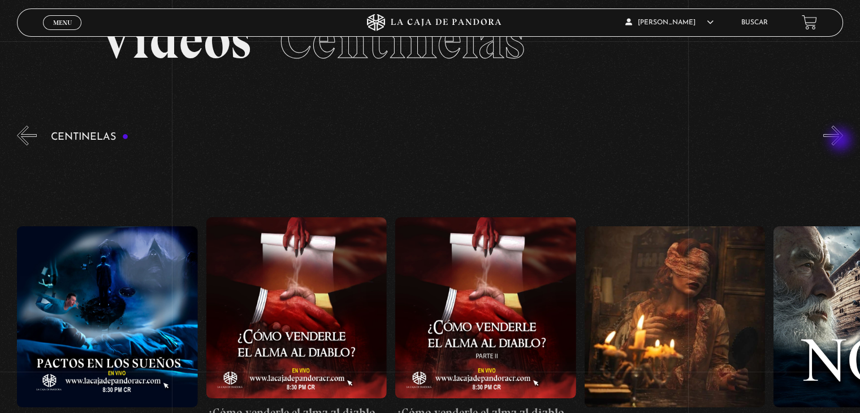
click at [842, 141] on button "»" at bounding box center [834, 136] width 20 height 20
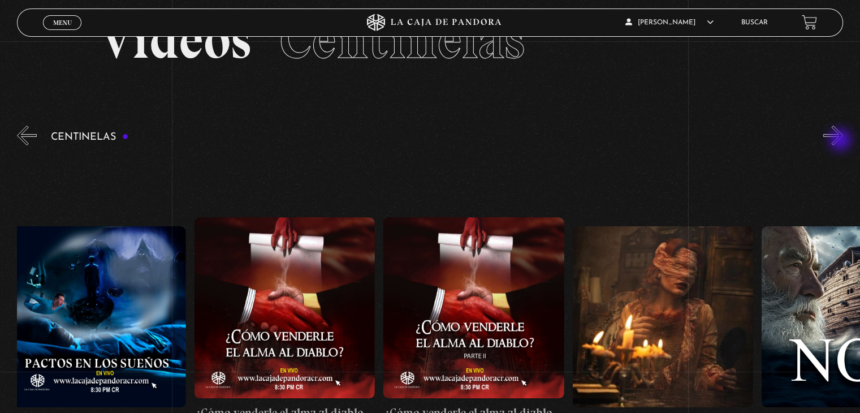
click at [842, 141] on button "»" at bounding box center [834, 136] width 20 height 20
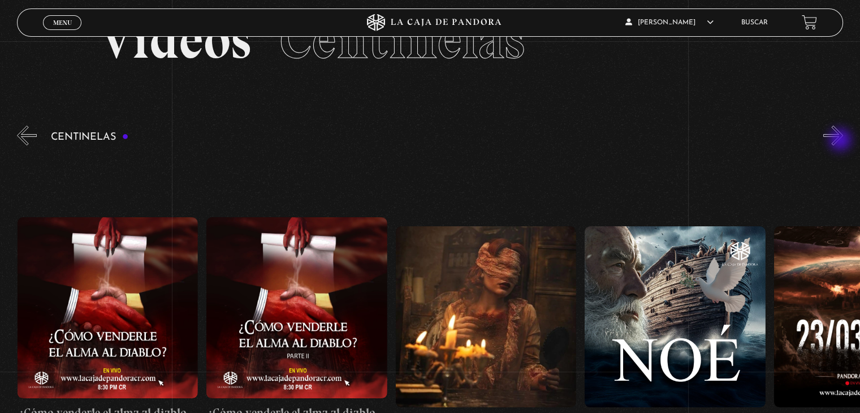
click at [842, 141] on button "»" at bounding box center [834, 136] width 20 height 20
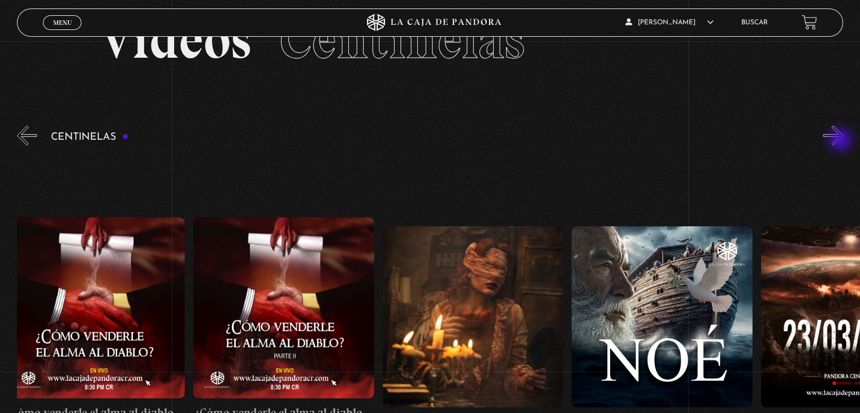
click at [842, 141] on button "»" at bounding box center [834, 136] width 20 height 20
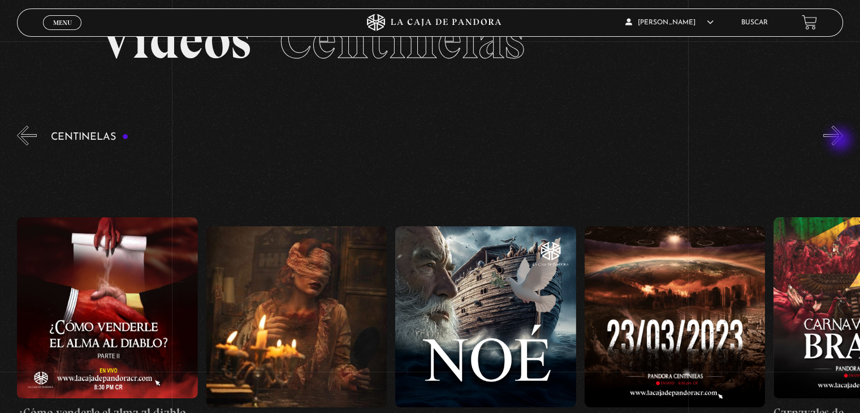
click at [842, 141] on button "»" at bounding box center [834, 136] width 20 height 20
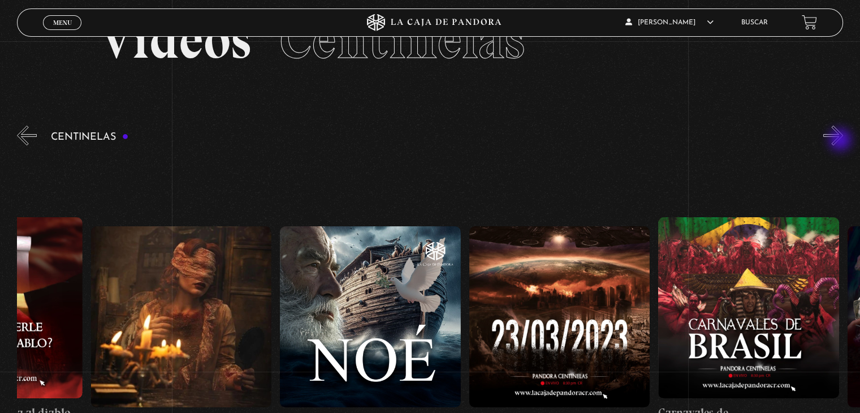
click at [842, 141] on button "»" at bounding box center [834, 136] width 20 height 20
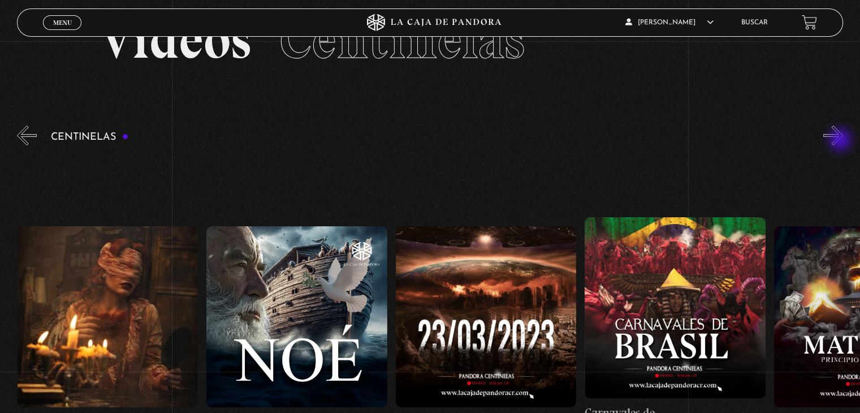
click at [842, 141] on button "»" at bounding box center [834, 136] width 20 height 20
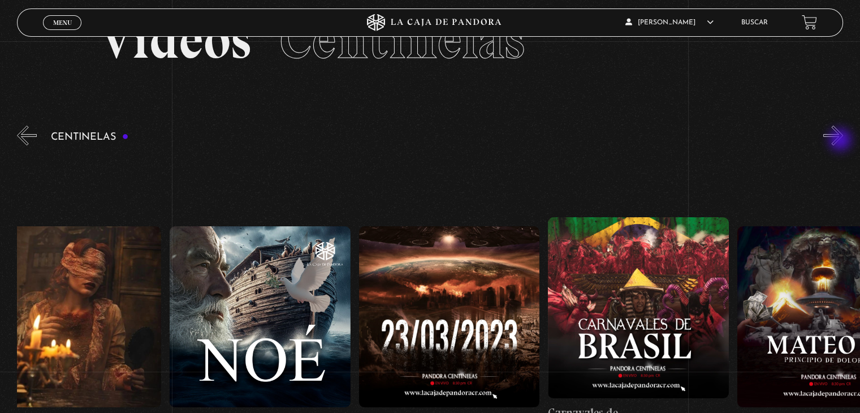
click at [842, 141] on button "»" at bounding box center [834, 136] width 20 height 20
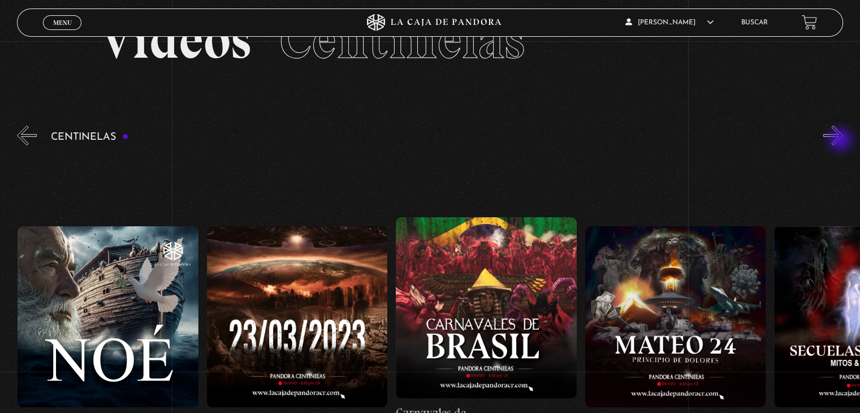
click at [842, 141] on button "»" at bounding box center [834, 136] width 20 height 20
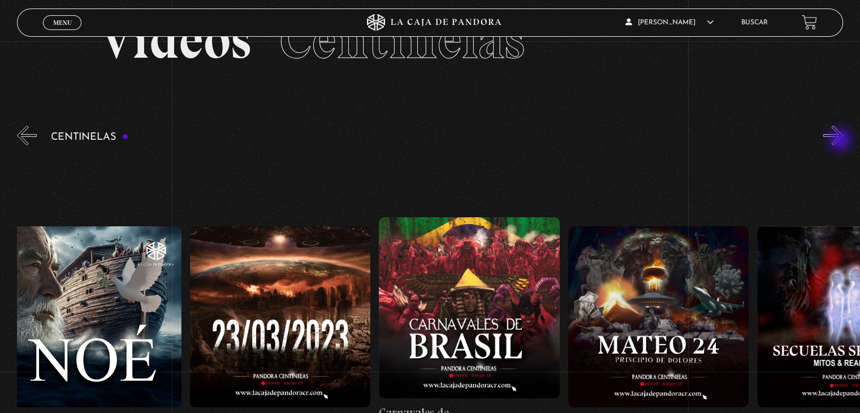
click at [842, 141] on button "»" at bounding box center [834, 136] width 20 height 20
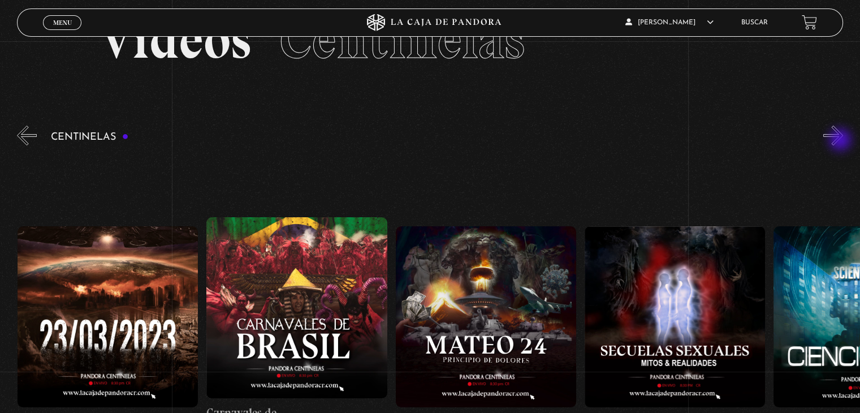
click at [842, 141] on button "»" at bounding box center [834, 136] width 20 height 20
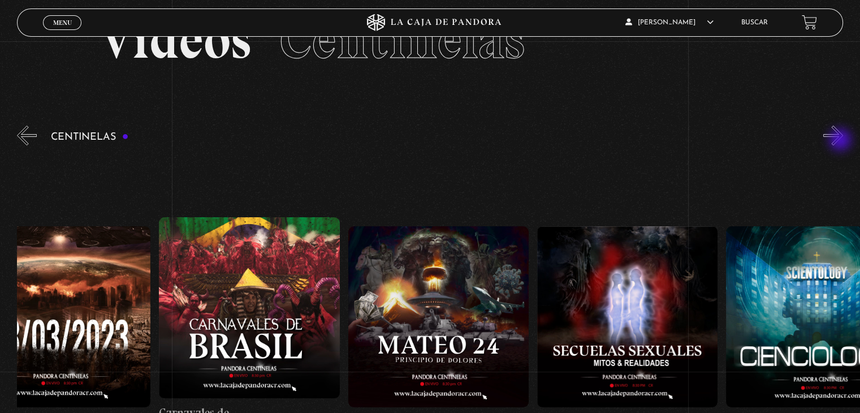
click at [842, 141] on button "»" at bounding box center [834, 136] width 20 height 20
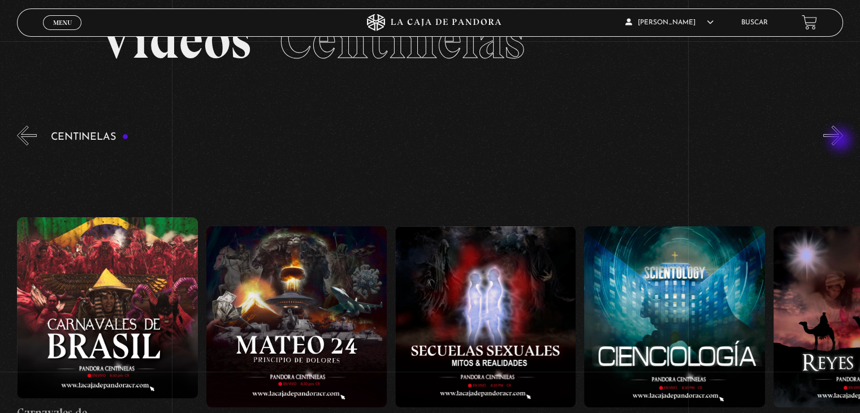
click at [842, 141] on button "»" at bounding box center [834, 136] width 20 height 20
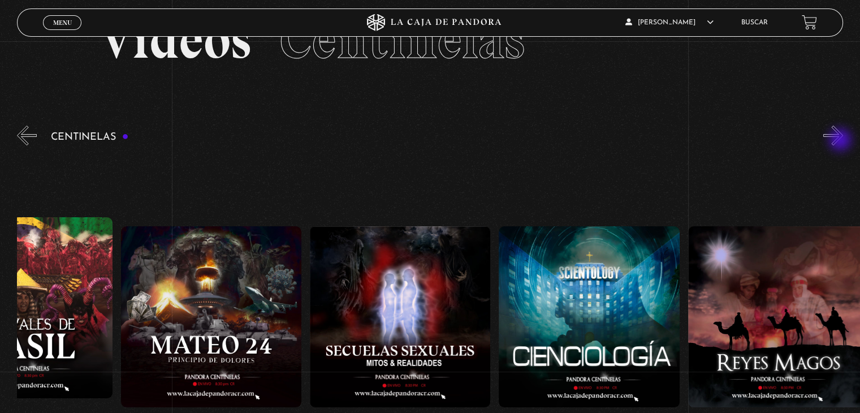
click at [842, 141] on button "»" at bounding box center [834, 136] width 20 height 20
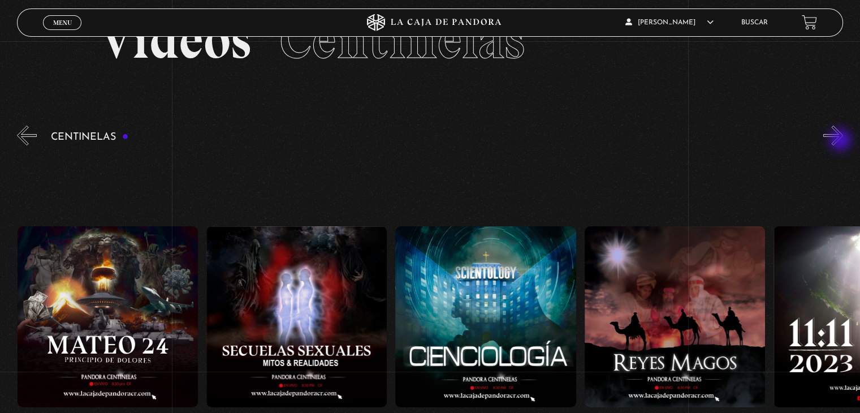
click at [842, 141] on button "»" at bounding box center [834, 136] width 20 height 20
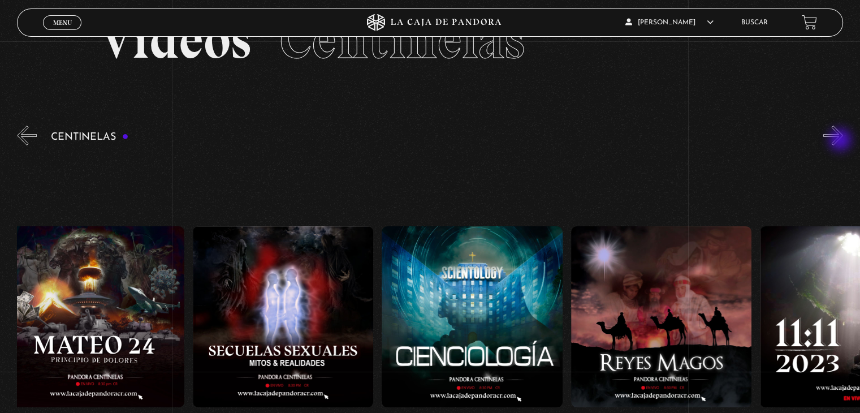
click at [842, 141] on button "»" at bounding box center [834, 136] width 20 height 20
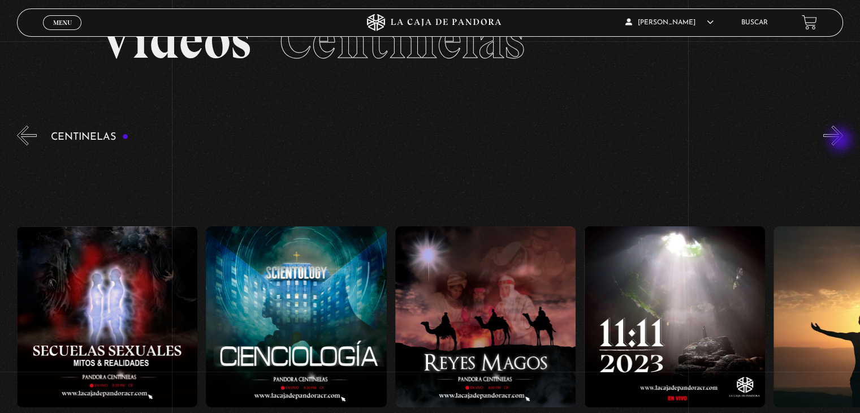
click at [842, 141] on button "»" at bounding box center [834, 136] width 20 height 20
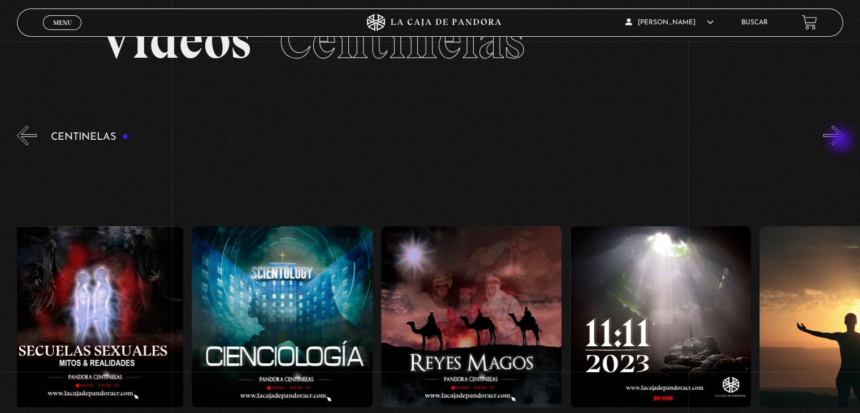
click at [842, 141] on button "»" at bounding box center [834, 136] width 20 height 20
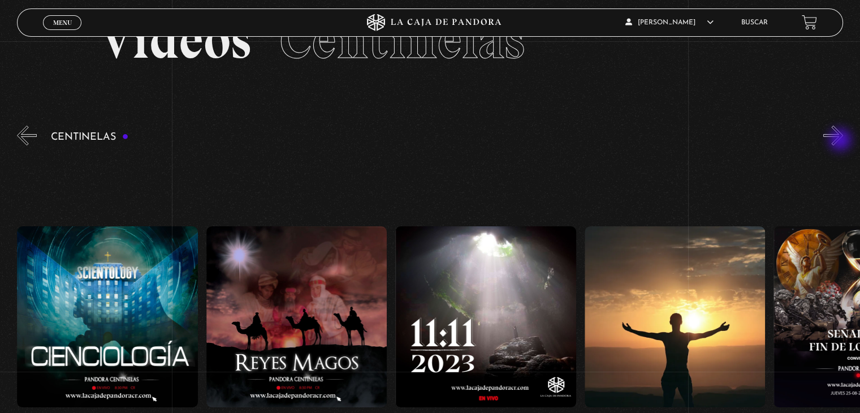
click at [842, 141] on button "»" at bounding box center [834, 136] width 20 height 20
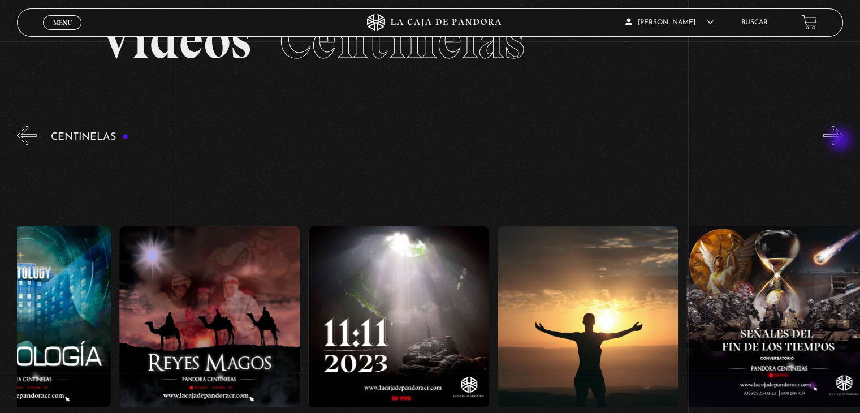
click at [842, 141] on button "»" at bounding box center [834, 136] width 20 height 20
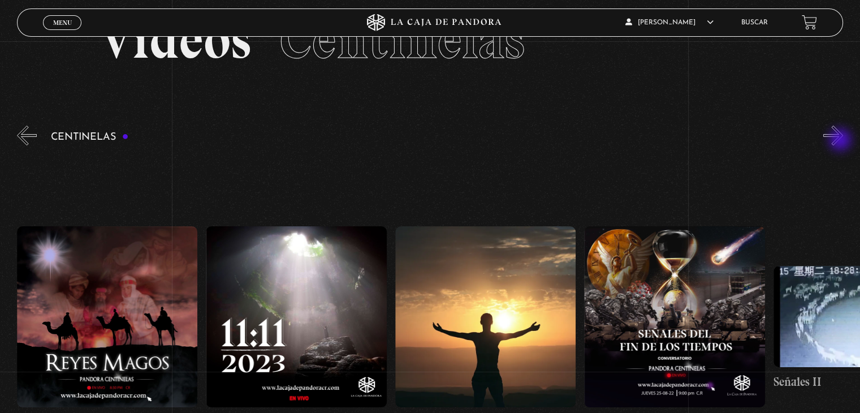
click at [842, 141] on button "»" at bounding box center [834, 136] width 20 height 20
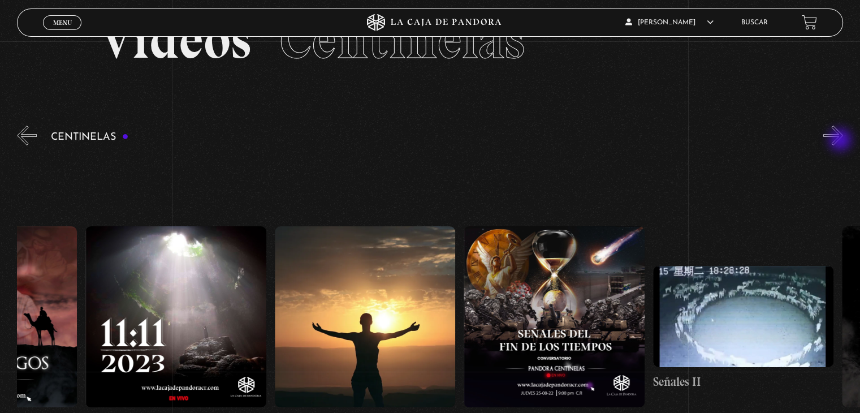
click at [842, 141] on button "»" at bounding box center [834, 136] width 20 height 20
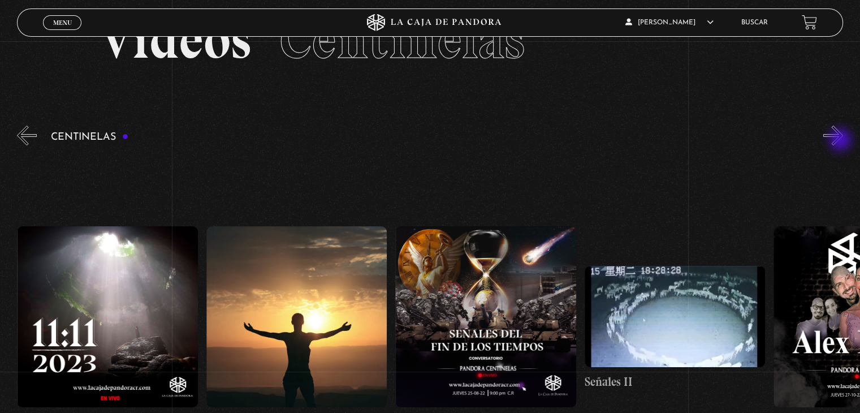
click at [842, 141] on button "»" at bounding box center [834, 136] width 20 height 20
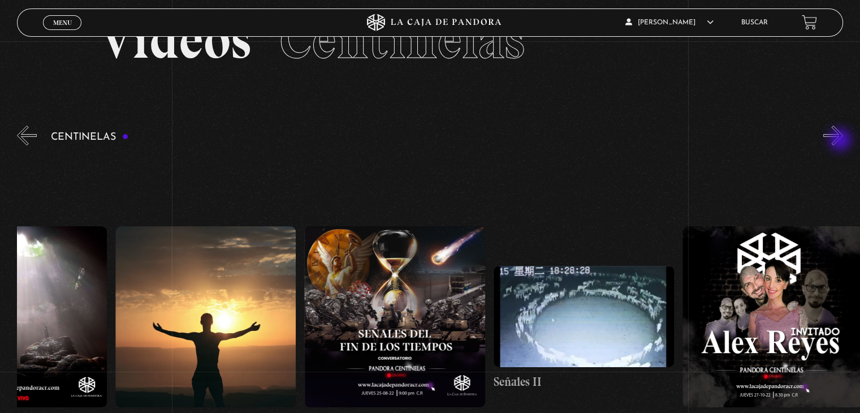
click at [842, 141] on button "»" at bounding box center [834, 136] width 20 height 20
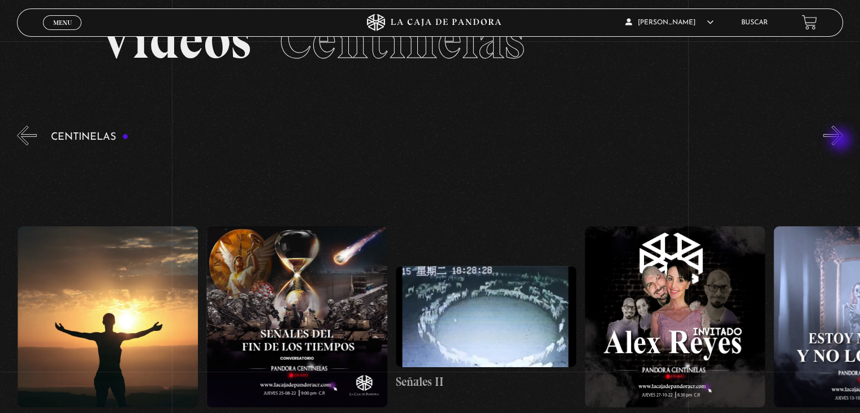
click at [842, 141] on button "»" at bounding box center [834, 136] width 20 height 20
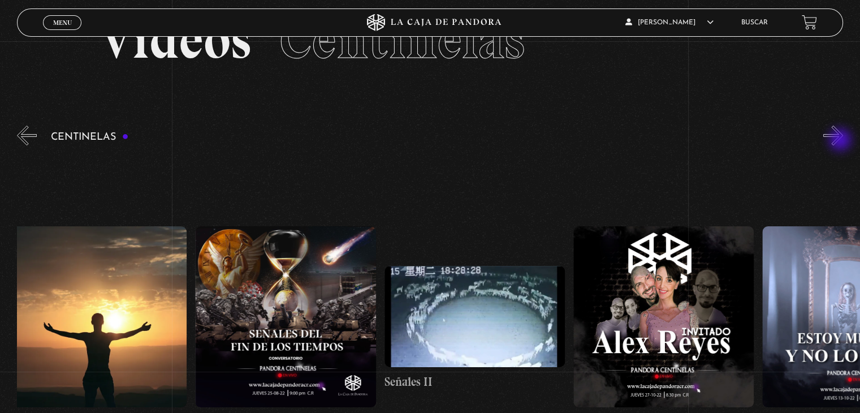
click at [842, 141] on button "»" at bounding box center [834, 136] width 20 height 20
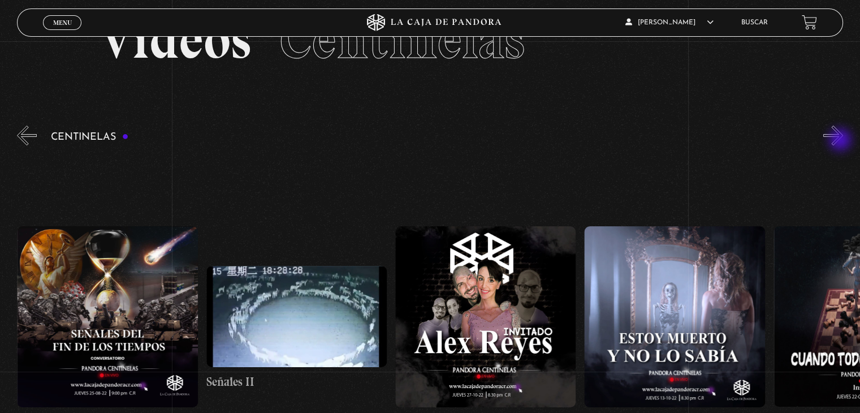
click at [842, 141] on button "»" at bounding box center [834, 136] width 20 height 20
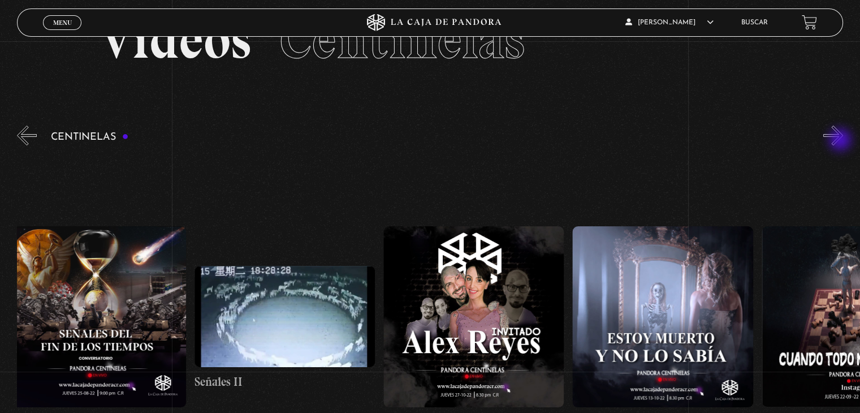
click at [842, 141] on button "»" at bounding box center [834, 136] width 20 height 20
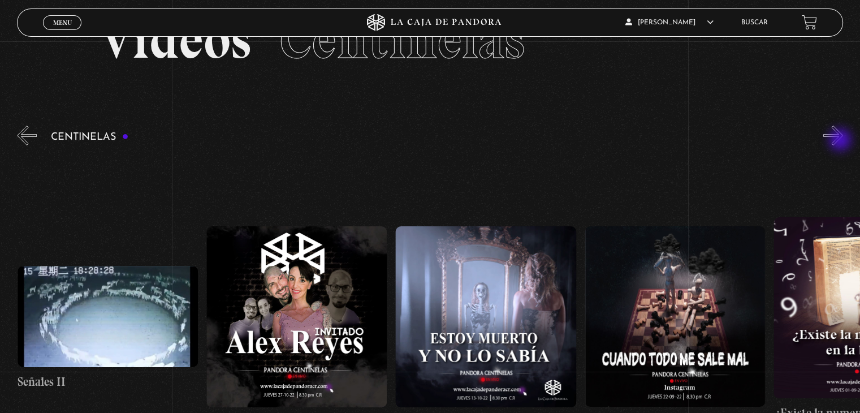
click at [842, 141] on button "»" at bounding box center [834, 136] width 20 height 20
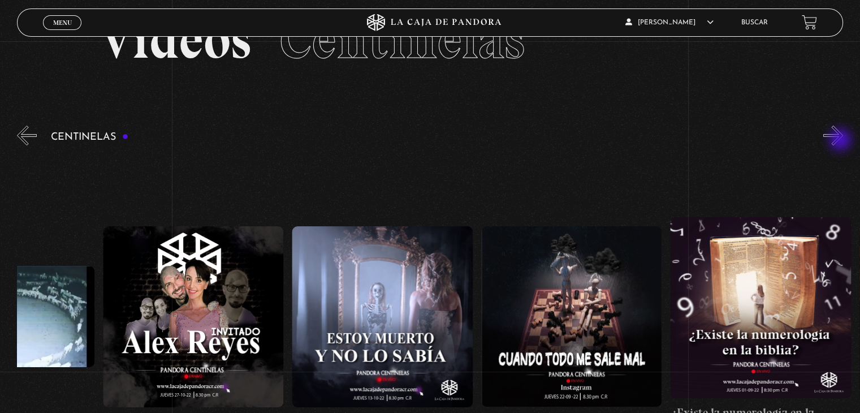
click at [842, 141] on button "»" at bounding box center [834, 136] width 20 height 20
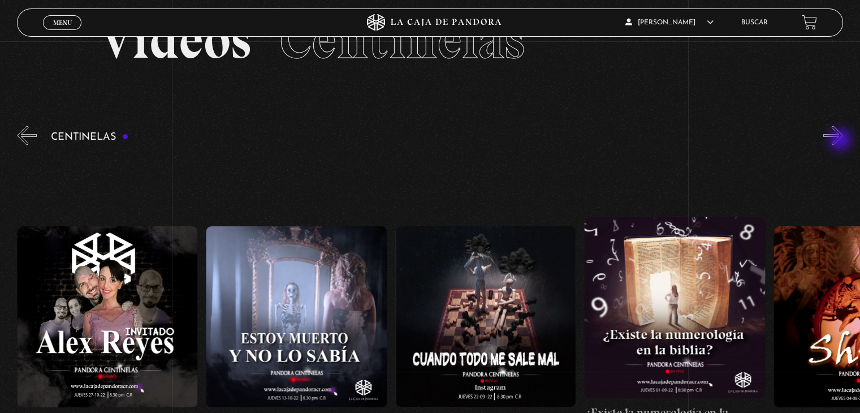
click at [842, 141] on button "»" at bounding box center [834, 136] width 20 height 20
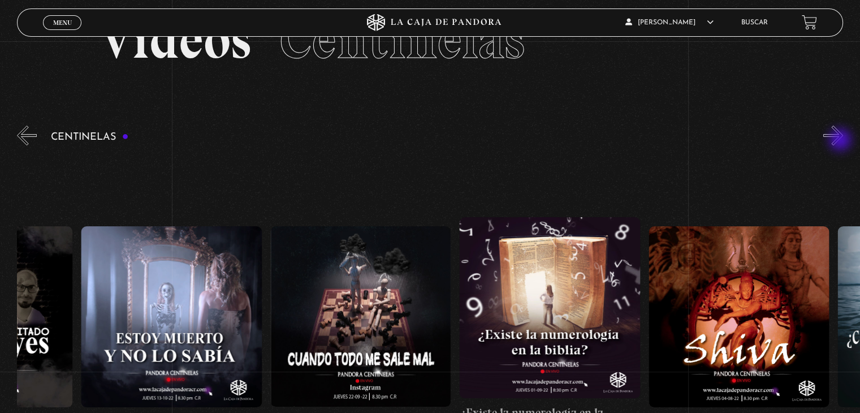
click at [842, 141] on button "»" at bounding box center [834, 136] width 20 height 20
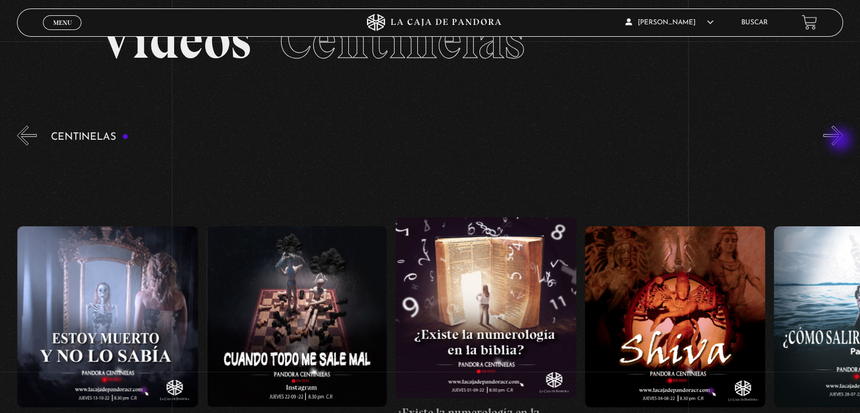
click at [842, 141] on button "»" at bounding box center [834, 136] width 20 height 20
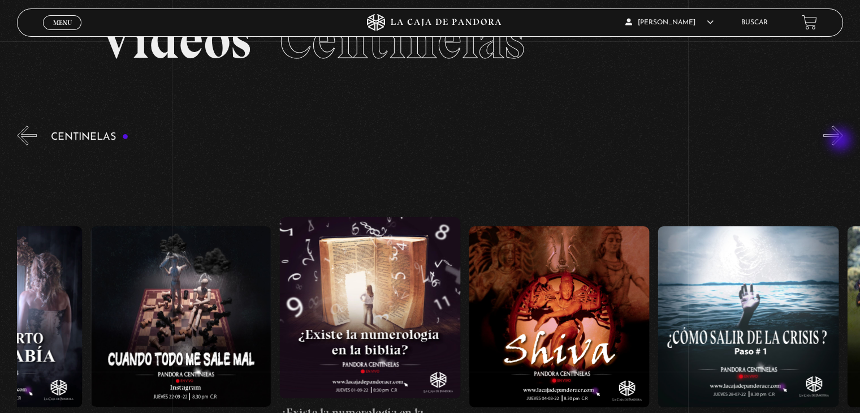
click at [842, 141] on button "»" at bounding box center [834, 136] width 20 height 20
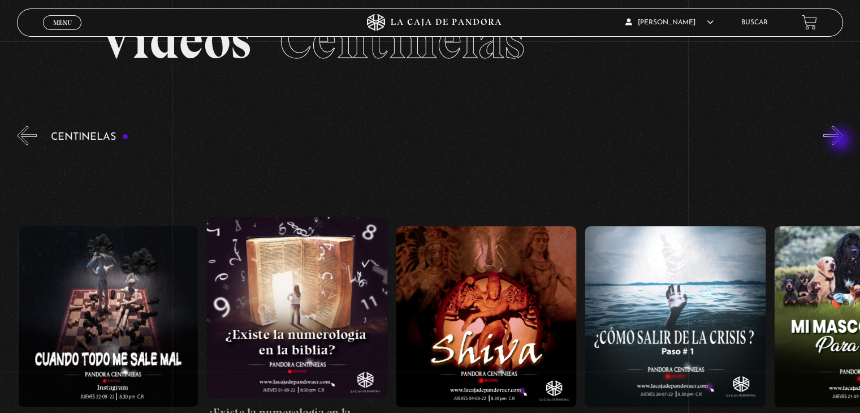
click at [842, 141] on button "»" at bounding box center [834, 136] width 20 height 20
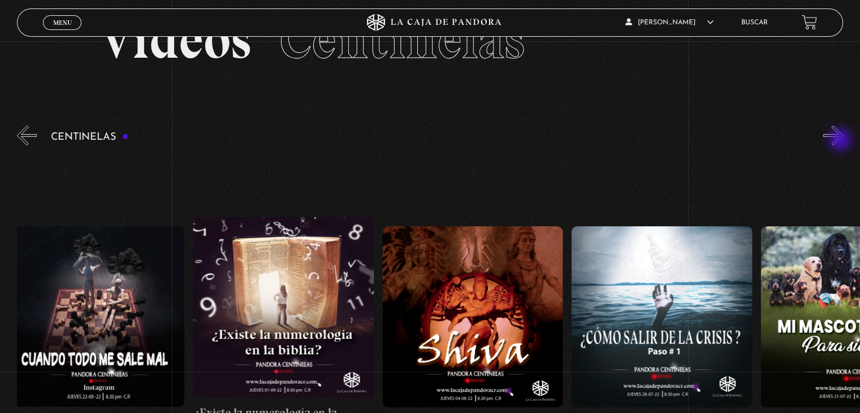
click at [842, 141] on button "»" at bounding box center [834, 136] width 20 height 20
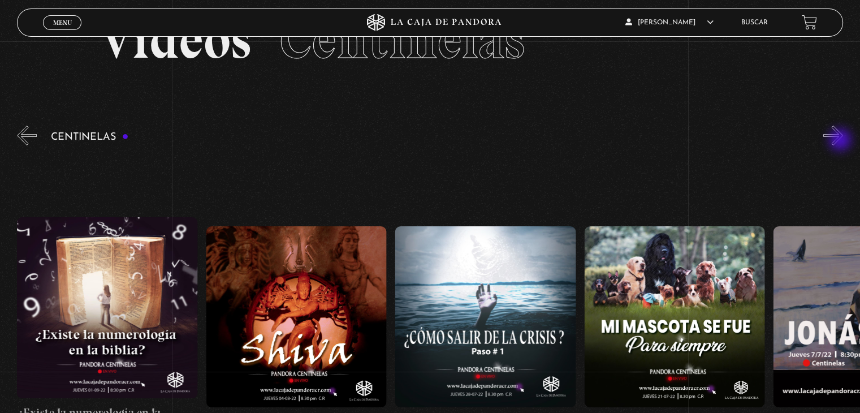
click at [842, 141] on button "»" at bounding box center [834, 136] width 20 height 20
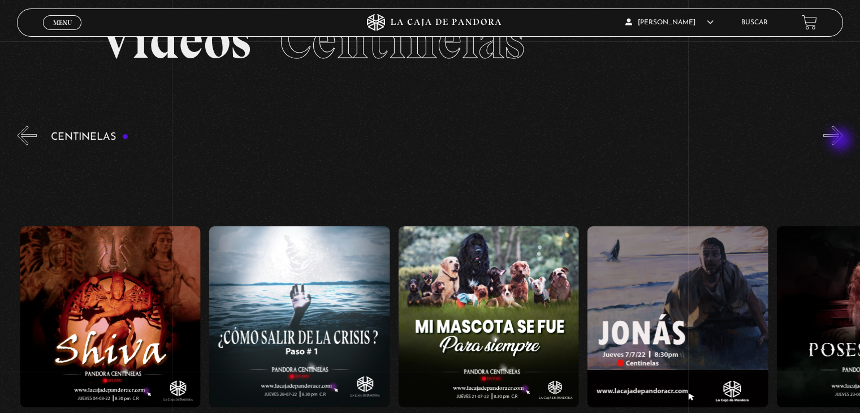
click at [842, 141] on button "»" at bounding box center [834, 136] width 20 height 20
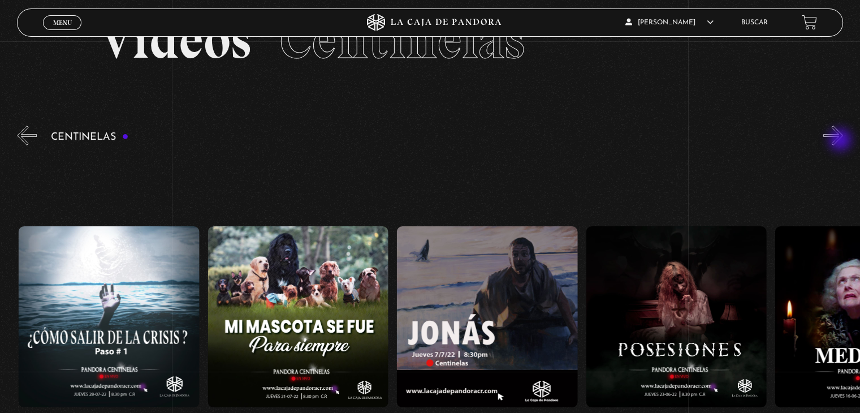
click at [842, 141] on button "»" at bounding box center [834, 136] width 20 height 20
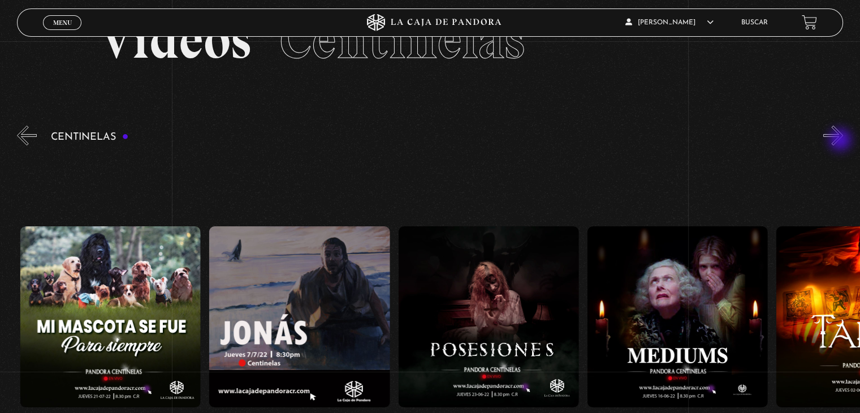
click at [842, 141] on button "»" at bounding box center [834, 136] width 20 height 20
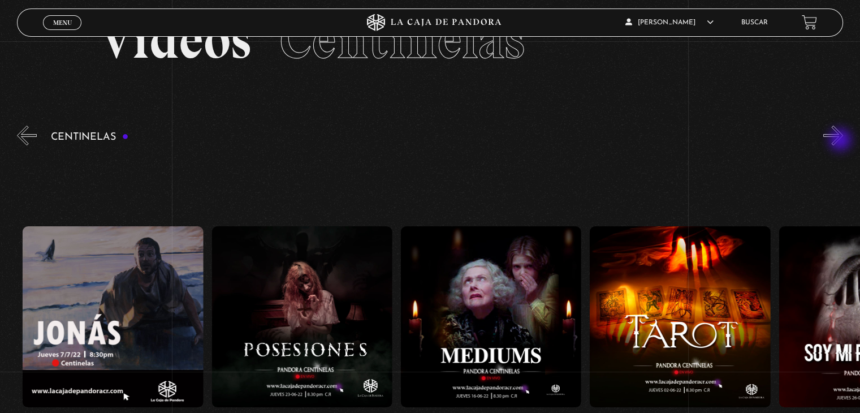
click at [842, 141] on button "»" at bounding box center [834, 136] width 20 height 20
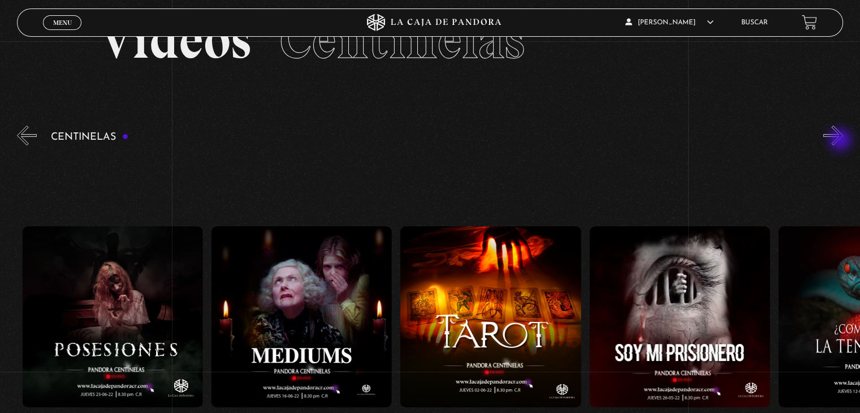
click at [842, 141] on button "»" at bounding box center [834, 136] width 20 height 20
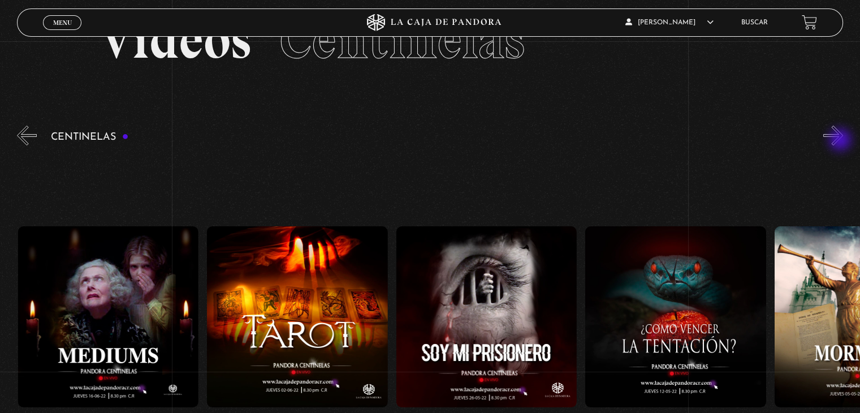
click at [842, 141] on button "»" at bounding box center [834, 136] width 20 height 20
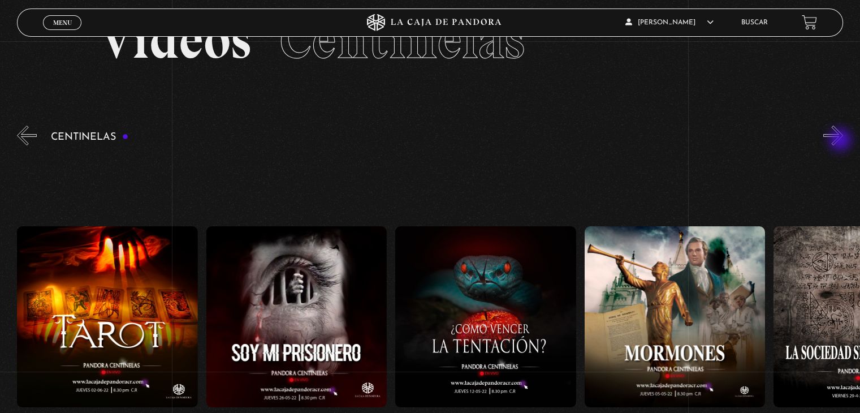
click at [842, 141] on button "»" at bounding box center [834, 136] width 20 height 20
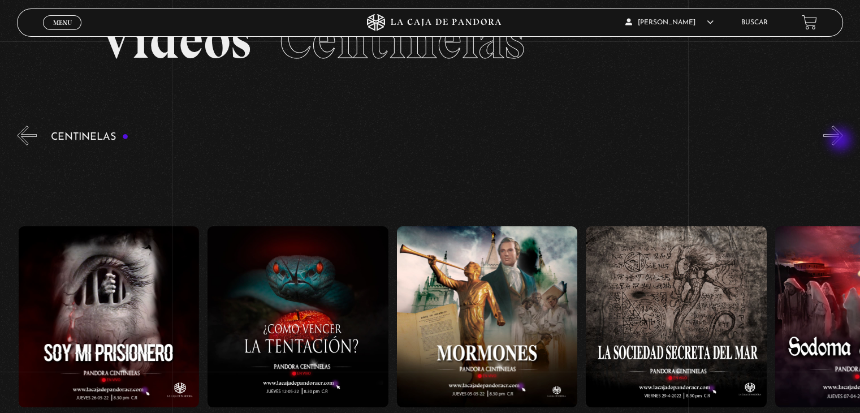
click at [842, 141] on button "»" at bounding box center [834, 136] width 20 height 20
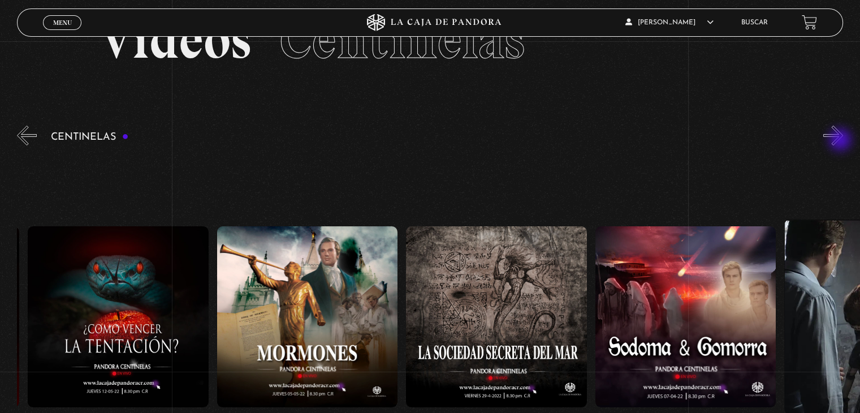
click at [842, 141] on button "»" at bounding box center [834, 136] width 20 height 20
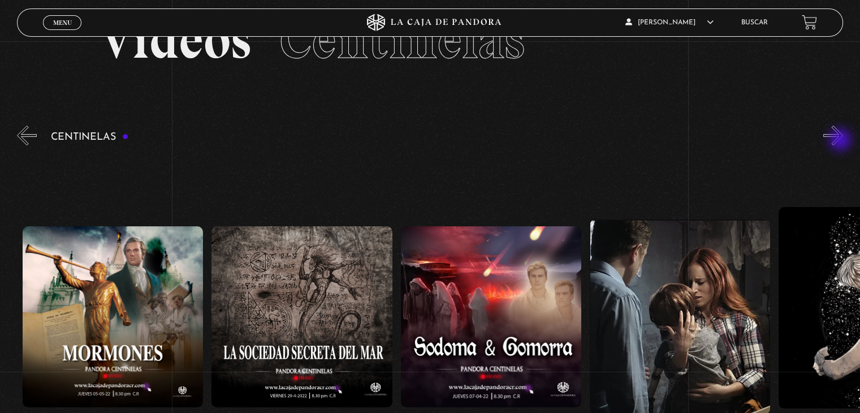
click at [842, 141] on button "»" at bounding box center [834, 136] width 20 height 20
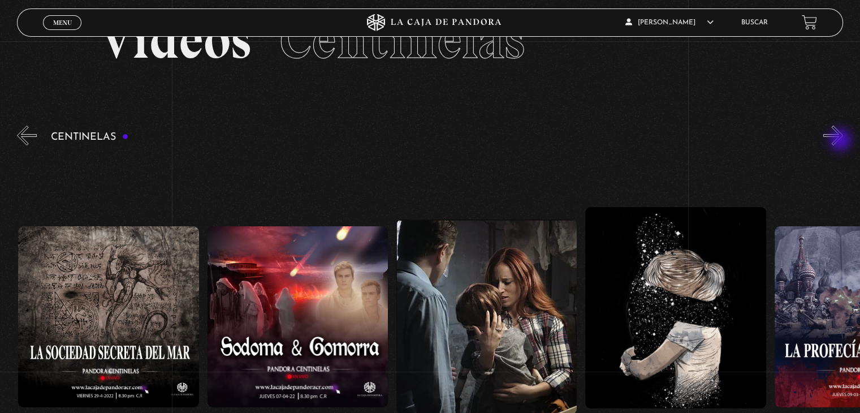
click at [842, 141] on button "»" at bounding box center [834, 136] width 20 height 20
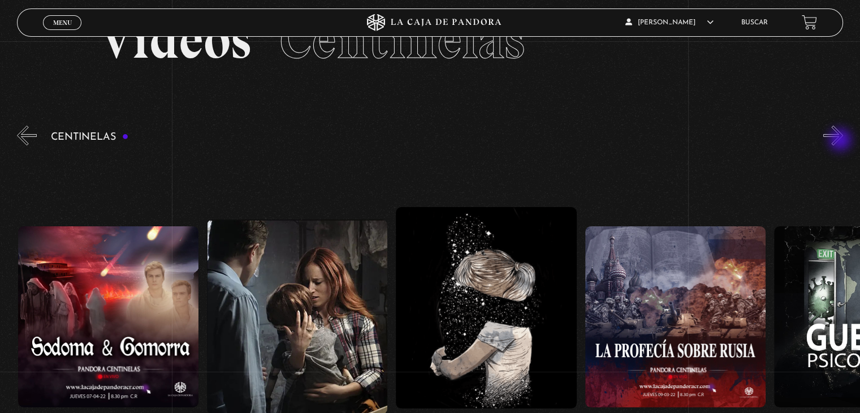
click at [842, 141] on button "»" at bounding box center [834, 136] width 20 height 20
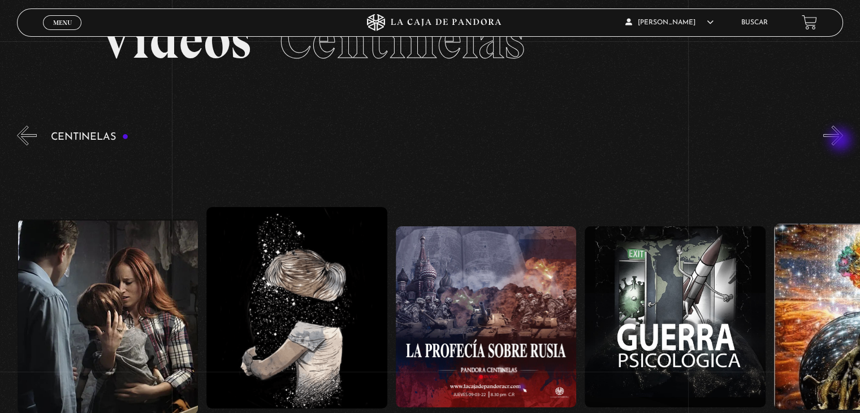
click at [842, 141] on button "»" at bounding box center [834, 136] width 20 height 20
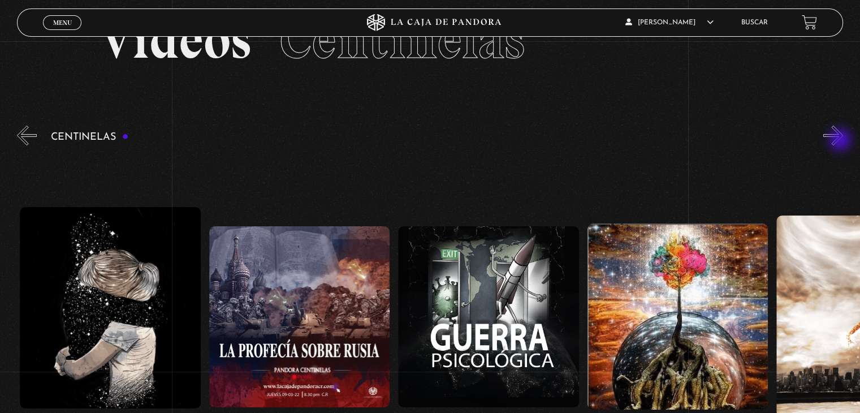
click at [842, 141] on button "»" at bounding box center [834, 136] width 20 height 20
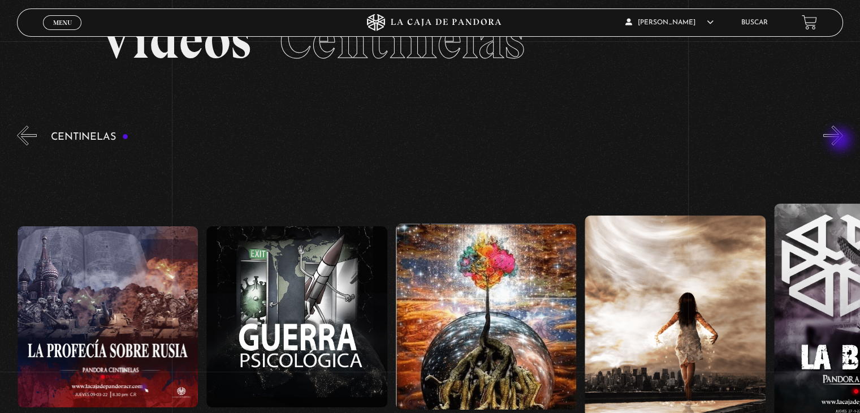
scroll to position [0, 13620]
click at [837, 132] on button "»" at bounding box center [834, 136] width 20 height 20
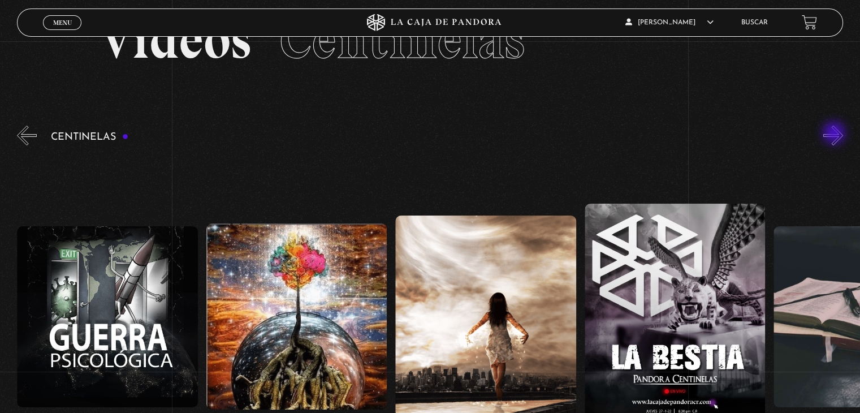
click at [835, 134] on button "»" at bounding box center [834, 136] width 20 height 20
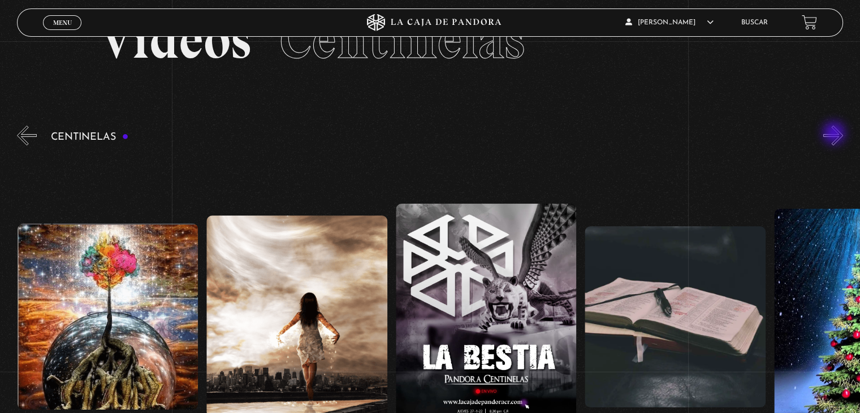
click at [835, 134] on button "»" at bounding box center [834, 136] width 20 height 20
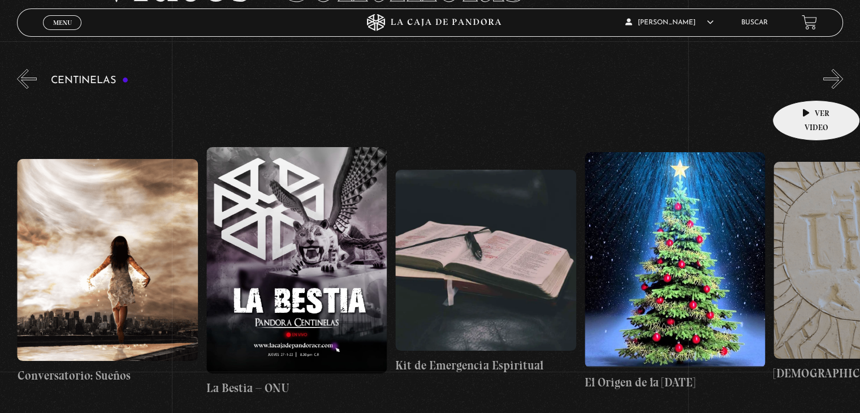
scroll to position [113, 0]
click at [843, 81] on button "»" at bounding box center [834, 79] width 20 height 20
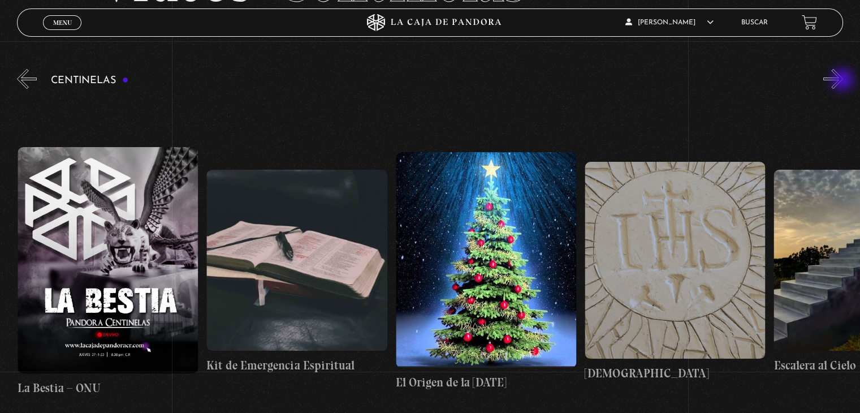
click at [843, 81] on button "»" at bounding box center [834, 79] width 20 height 20
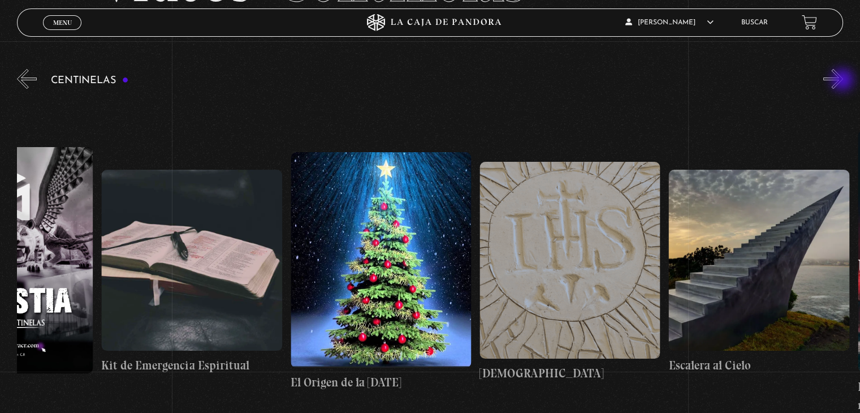
click at [843, 81] on button "»" at bounding box center [834, 79] width 20 height 20
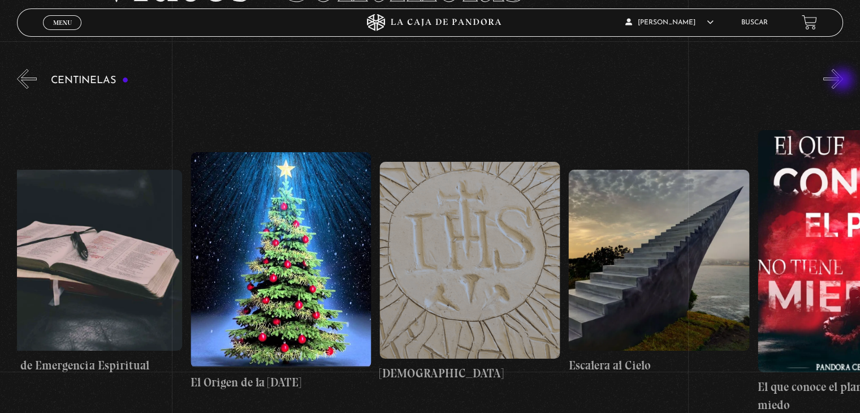
click at [843, 81] on button "»" at bounding box center [834, 79] width 20 height 20
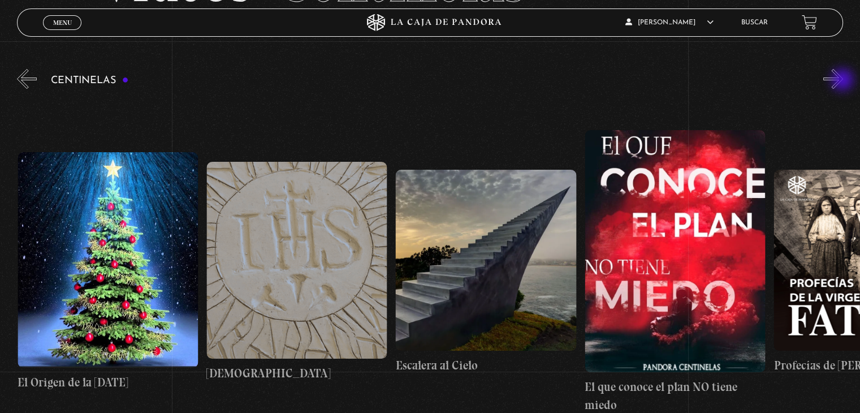
click at [843, 81] on button "»" at bounding box center [834, 79] width 20 height 20
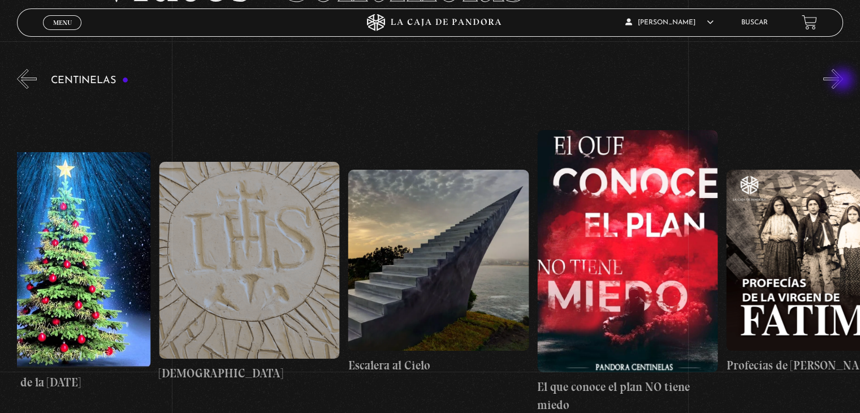
click at [843, 81] on button "»" at bounding box center [834, 79] width 20 height 20
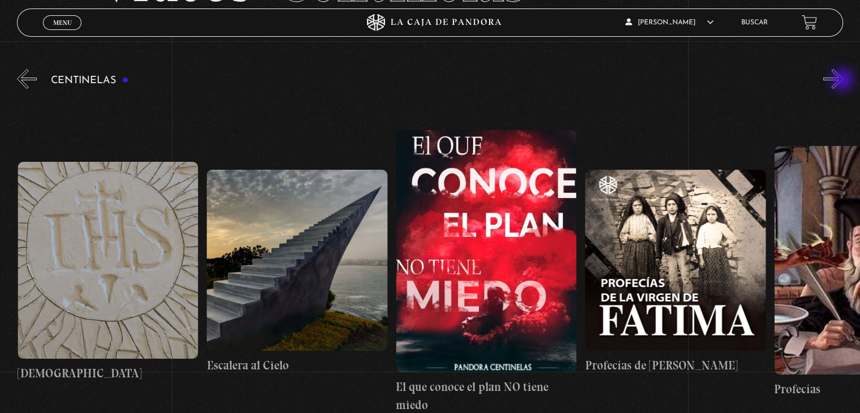
click at [843, 81] on button "»" at bounding box center [834, 79] width 20 height 20
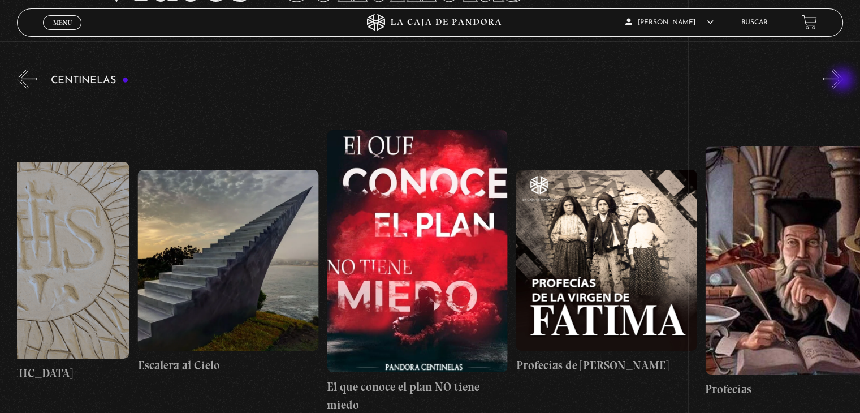
click at [843, 81] on button "»" at bounding box center [834, 79] width 20 height 20
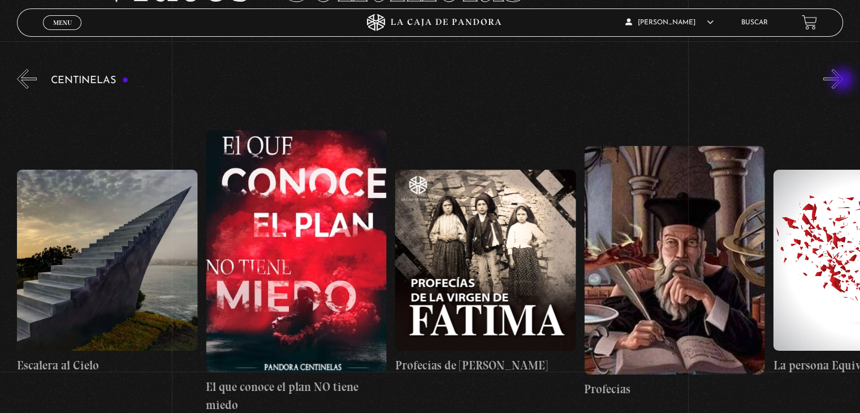
click at [843, 81] on button "»" at bounding box center [834, 79] width 20 height 20
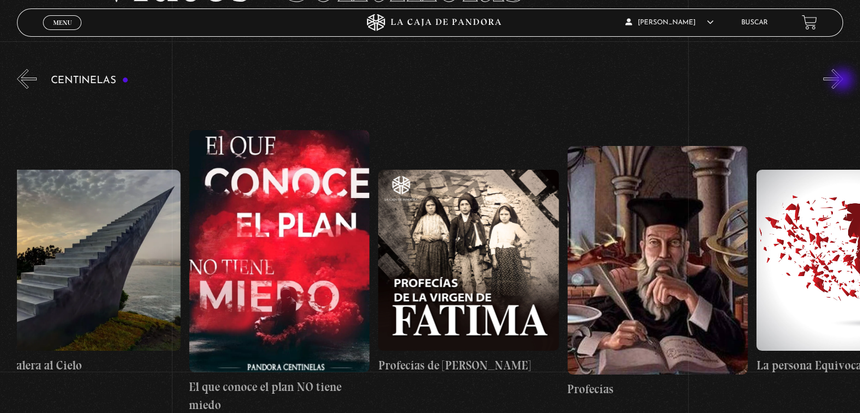
click at [843, 81] on button "»" at bounding box center [834, 79] width 20 height 20
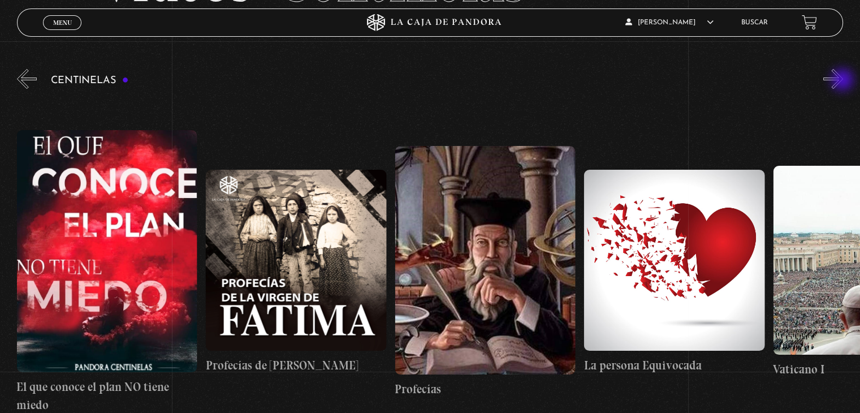
click at [843, 81] on button "»" at bounding box center [834, 79] width 20 height 20
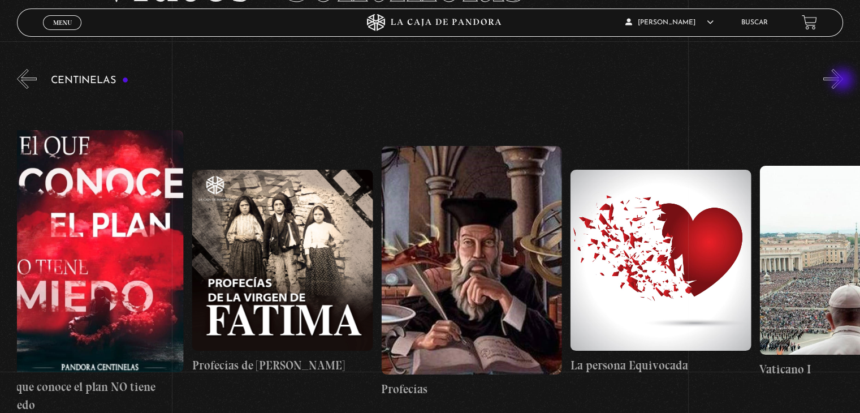
click at [843, 81] on button "»" at bounding box center [834, 79] width 20 height 20
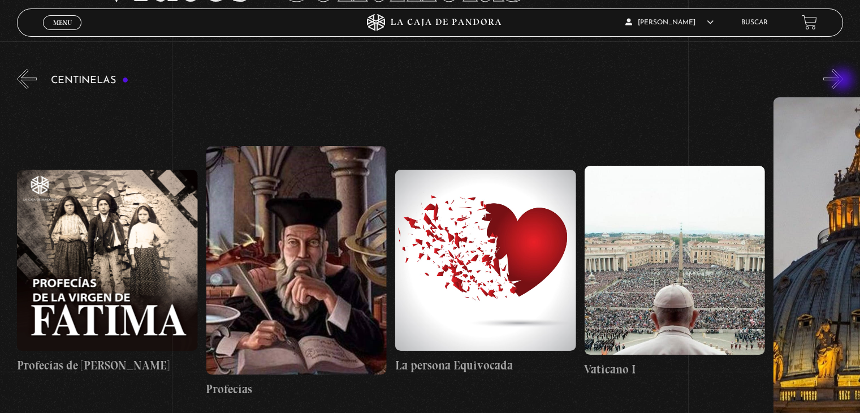
click at [843, 81] on button "»" at bounding box center [834, 79] width 20 height 20
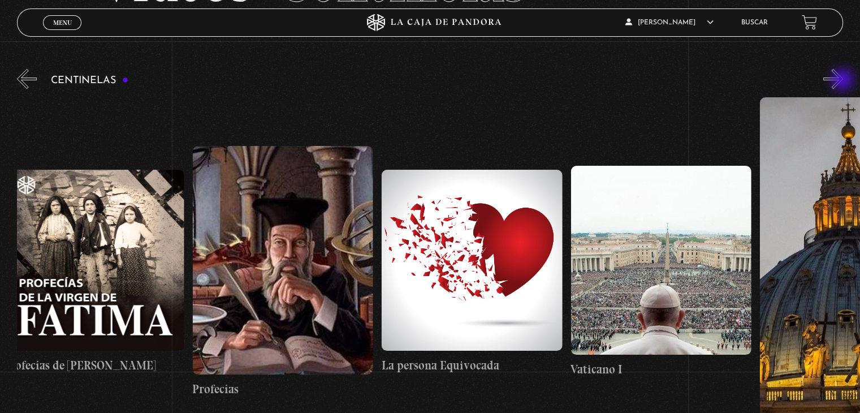
click at [843, 81] on button "»" at bounding box center [834, 79] width 20 height 20
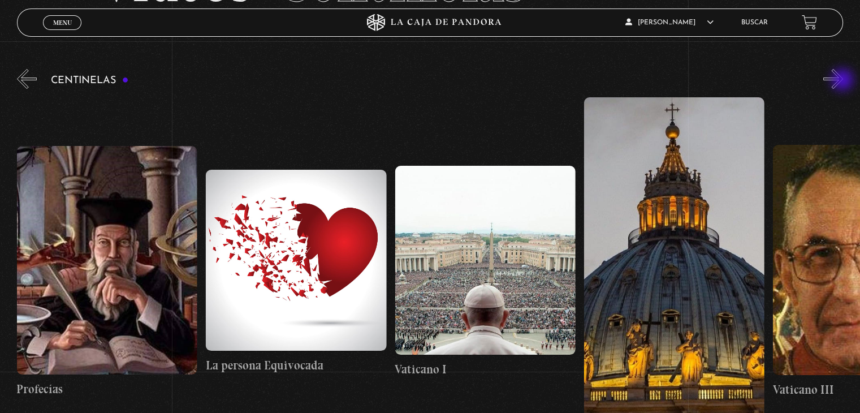
click at [843, 81] on button "»" at bounding box center [834, 79] width 20 height 20
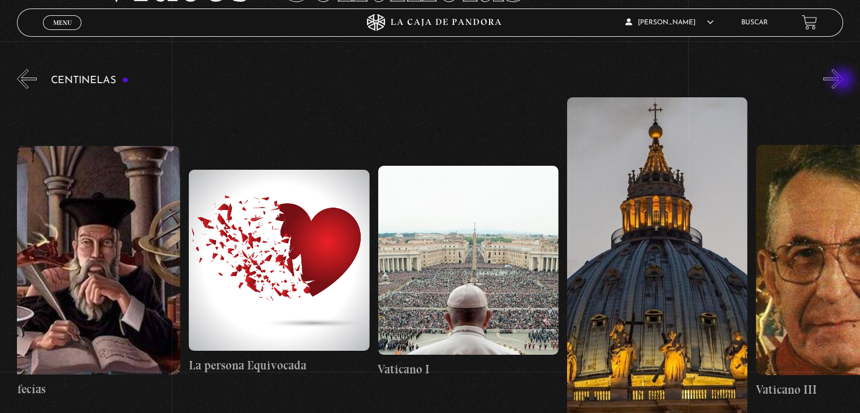
click at [843, 81] on button "»" at bounding box center [834, 79] width 20 height 20
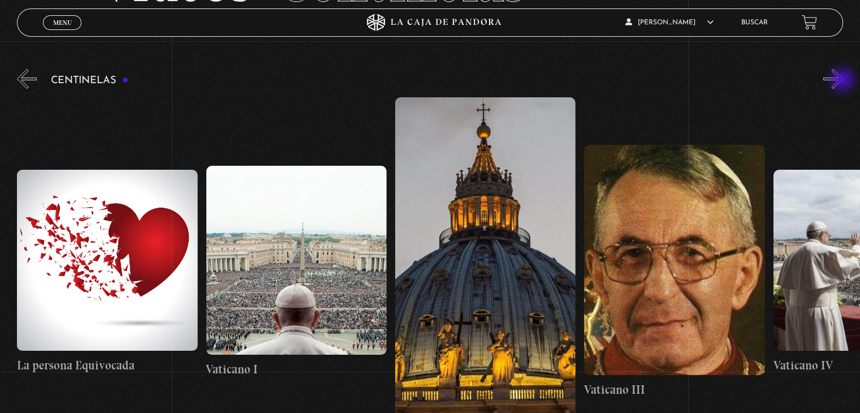
click at [843, 81] on button "»" at bounding box center [834, 79] width 20 height 20
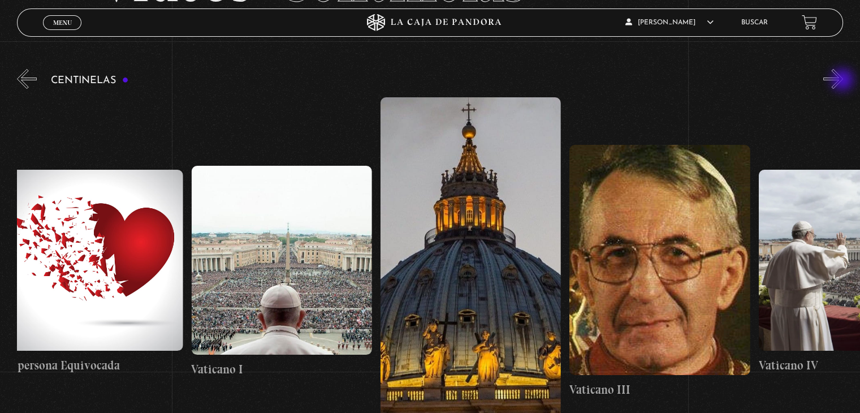
click at [843, 81] on button "»" at bounding box center [834, 79] width 20 height 20
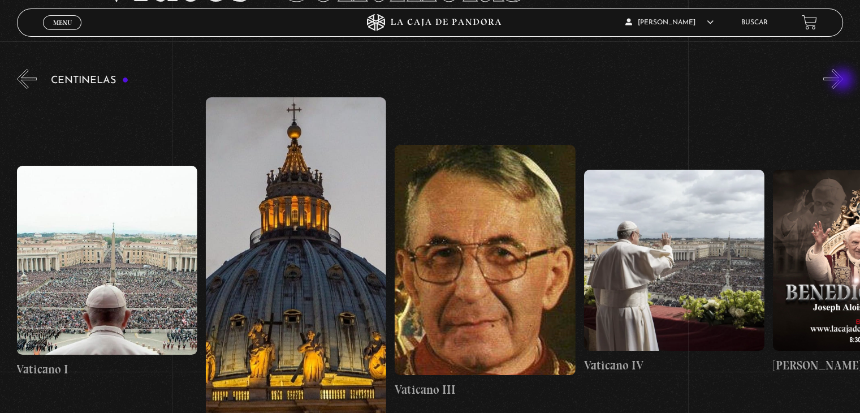
click at [843, 81] on button "»" at bounding box center [834, 79] width 20 height 20
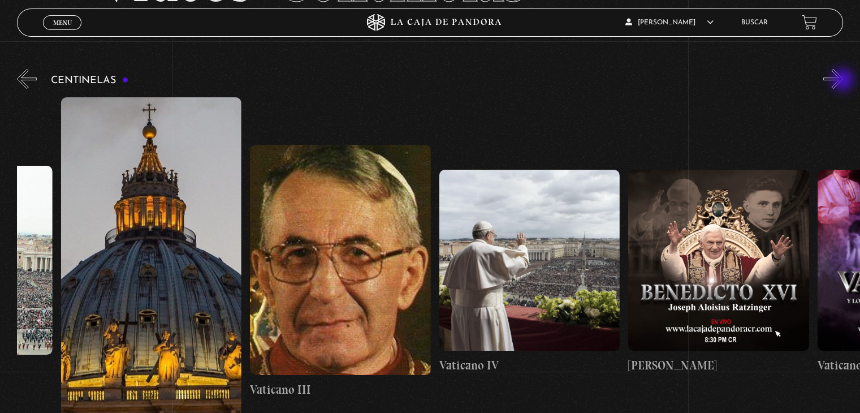
click at [843, 81] on button "»" at bounding box center [834, 79] width 20 height 20
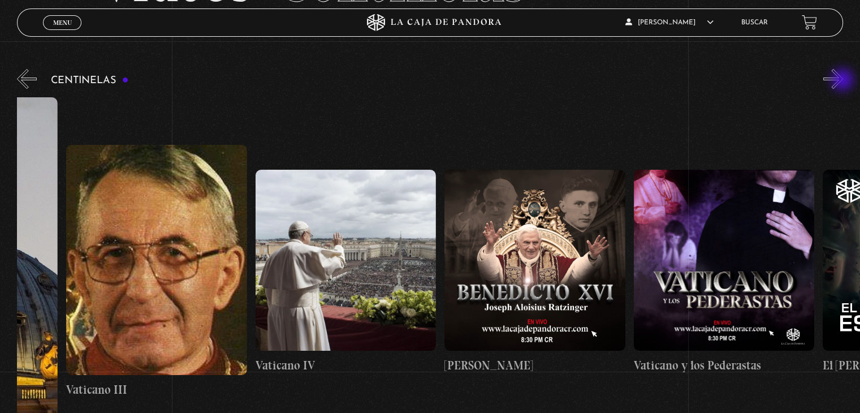
click at [843, 81] on button "»" at bounding box center [834, 79] width 20 height 20
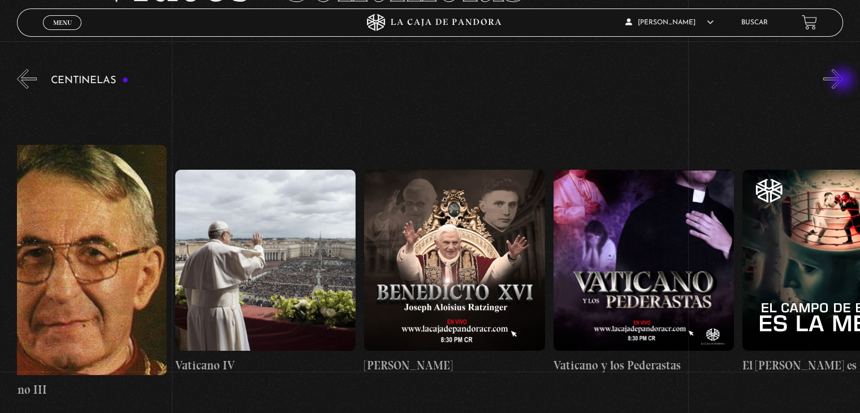
click at [843, 81] on button "»" at bounding box center [834, 79] width 20 height 20
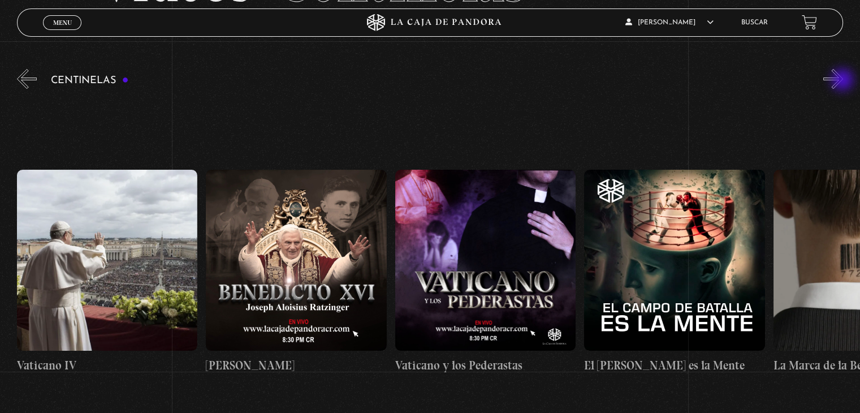
click at [843, 81] on button "»" at bounding box center [834, 79] width 20 height 20
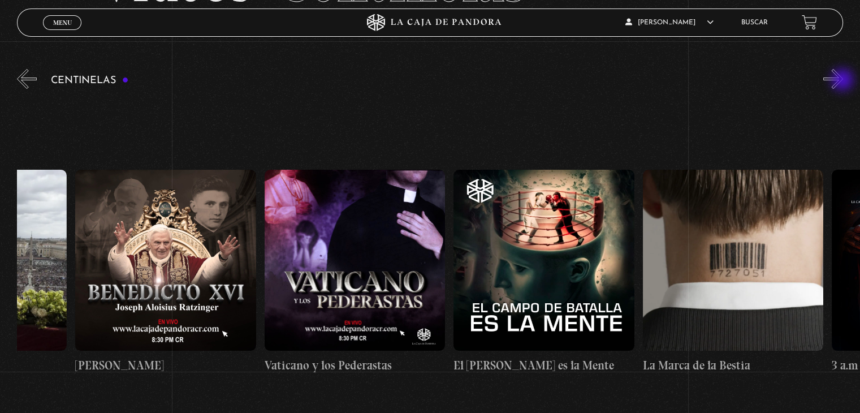
click at [843, 81] on button "»" at bounding box center [834, 79] width 20 height 20
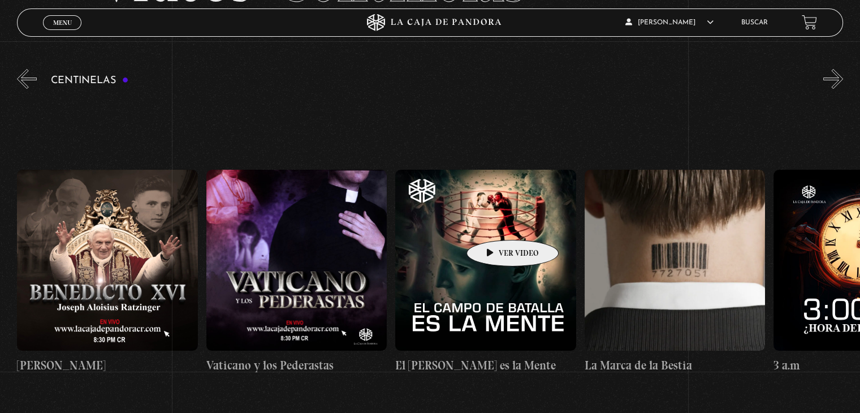
click at [495, 223] on figure at bounding box center [485, 260] width 180 height 180
